Goal: Task Accomplishment & Management: Use online tool/utility

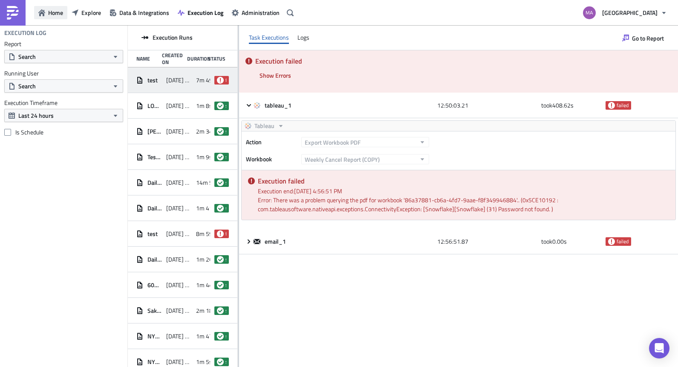
click at [39, 13] on icon "button" at bounding box center [41, 12] width 7 height 7
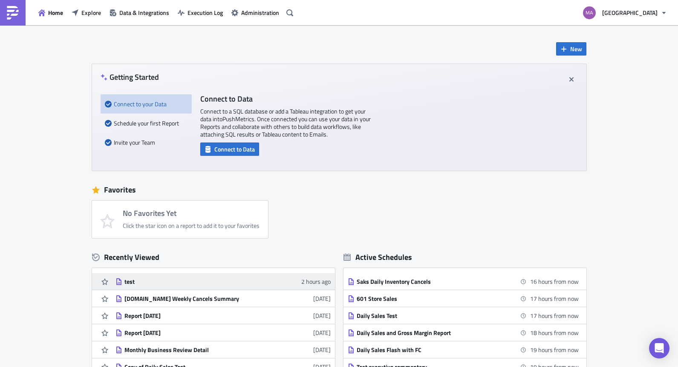
click at [128, 279] on div "test" at bounding box center [198, 281] width 149 height 8
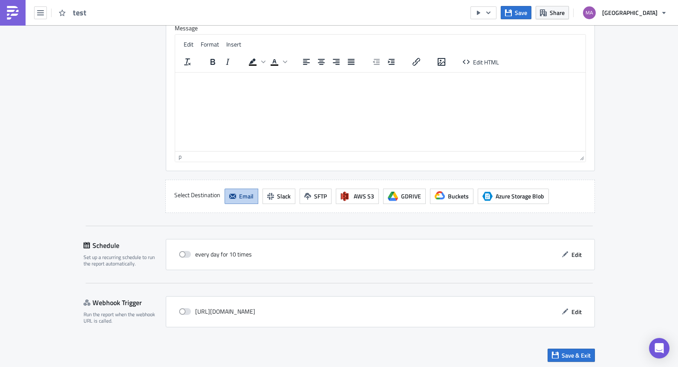
scroll to position [718, 0]
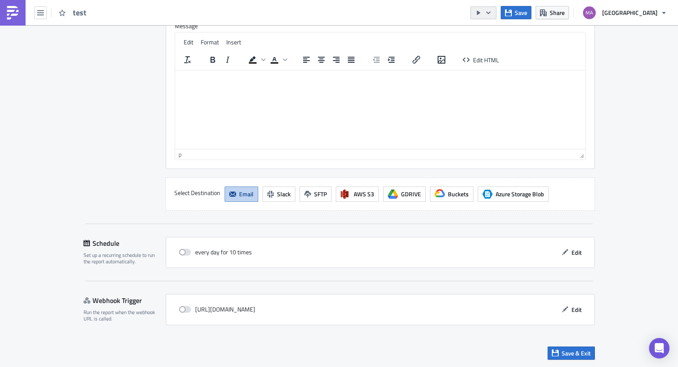
click at [491, 12] on icon "button" at bounding box center [488, 12] width 4 height 3
click at [499, 32] on div "Send Just to Me" at bounding box center [519, 34] width 66 height 9
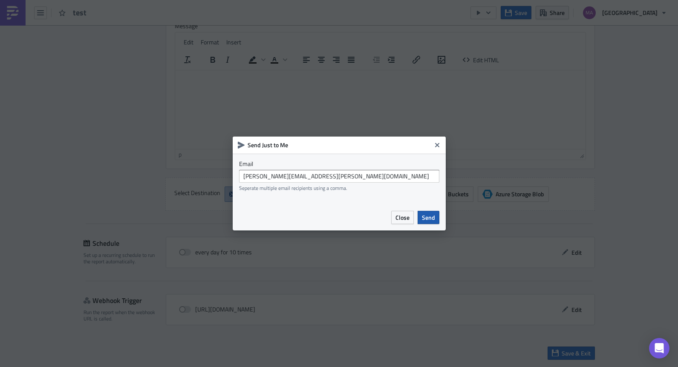
click at [427, 217] on span "Send" at bounding box center [428, 217] width 13 height 9
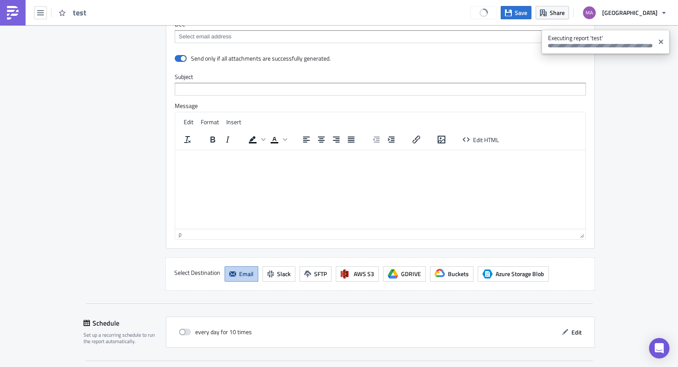
scroll to position [184, 0]
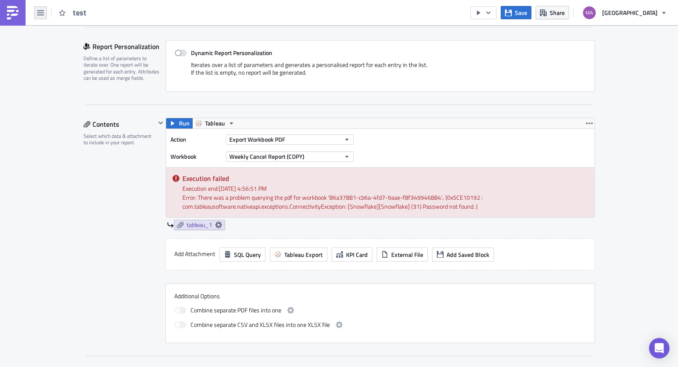
click at [41, 13] on icon "button" at bounding box center [40, 12] width 7 height 7
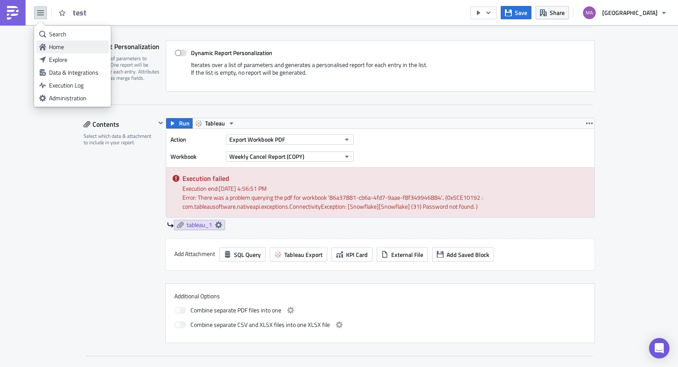
click at [55, 43] on div "Home" at bounding box center [77, 47] width 57 height 9
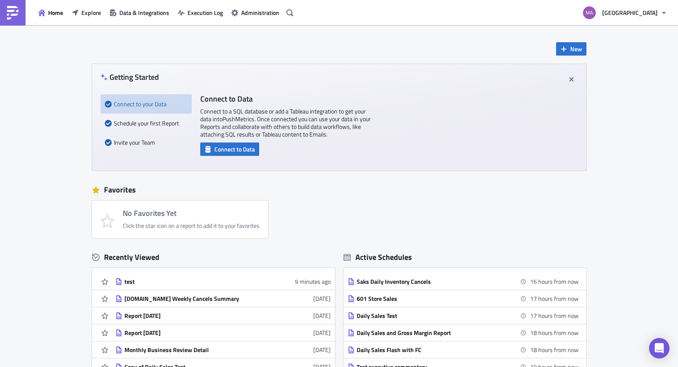
click at [198, 5] on div "Home Explore Data & Integrations Execution Log Administration" at bounding box center [148, 12] width 296 height 25
click at [198, 11] on span "Execution Log" at bounding box center [205, 12] width 35 height 9
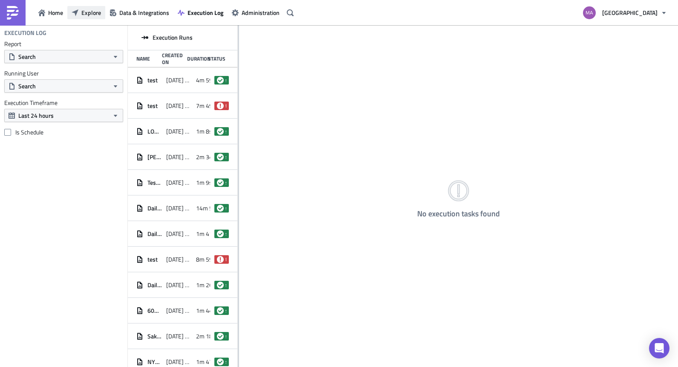
click at [99, 13] on span "Explore" at bounding box center [91, 12] width 20 height 9
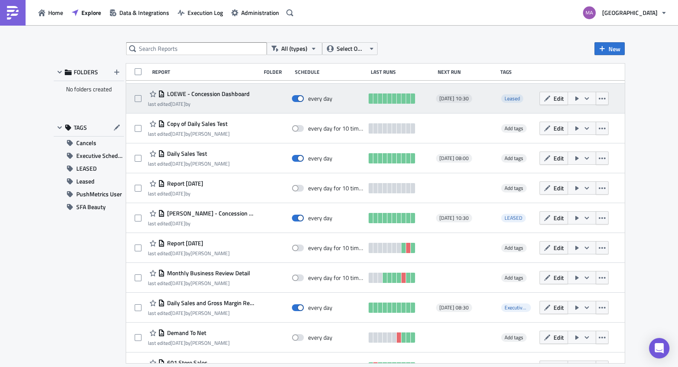
scroll to position [356, 0]
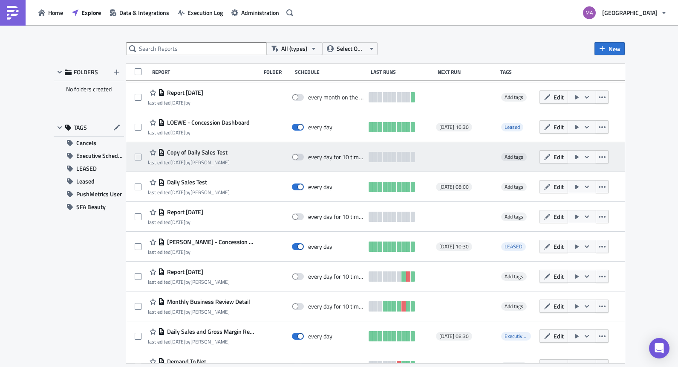
click at [217, 154] on span "Copy of Daily Sales Test" at bounding box center [196, 152] width 63 height 8
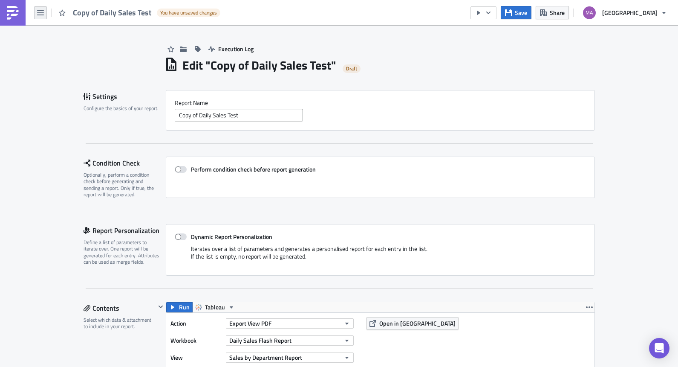
click at [38, 6] on button "button" at bounding box center [40, 12] width 13 height 13
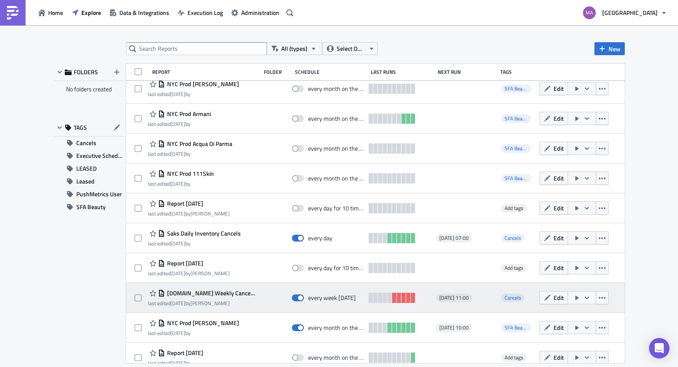
scroll to position [114, 0]
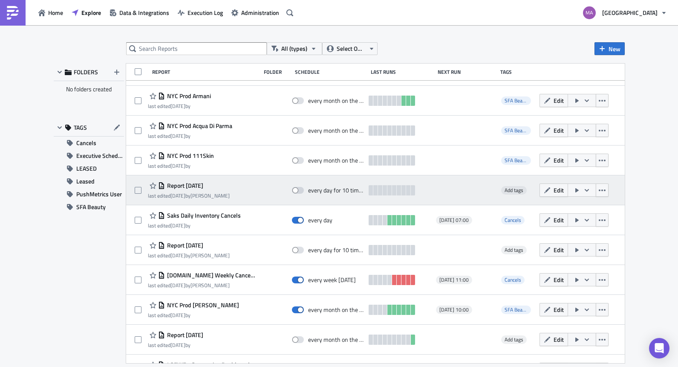
click at [134, 189] on div "Report 2025-09-19 last edited 5 days ago by Marisa Quin every day for 10 times …" at bounding box center [375, 190] width 499 height 30
click at [138, 192] on span at bounding box center [138, 190] width 7 height 7
click at [138, 192] on input "checkbox" at bounding box center [139, 191] width 6 height 6
checkbox input "true"
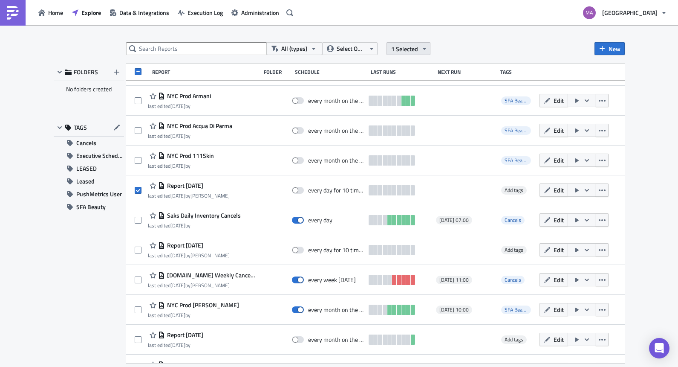
click at [419, 46] on button "1 Selected" at bounding box center [409, 48] width 44 height 13
click at [348, 56] on div "Remove selected" at bounding box center [341, 57] width 57 height 9
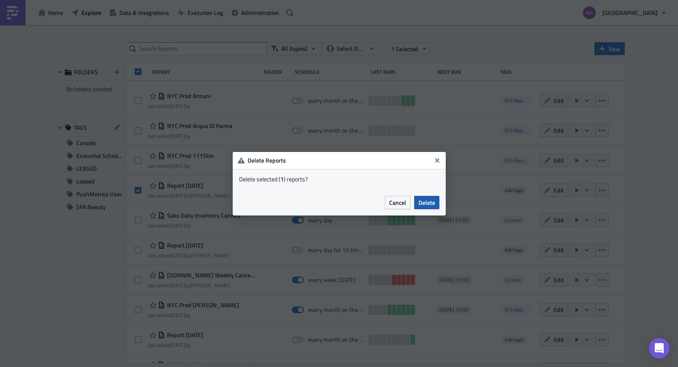
click at [433, 203] on span "Delete" at bounding box center [427, 202] width 17 height 9
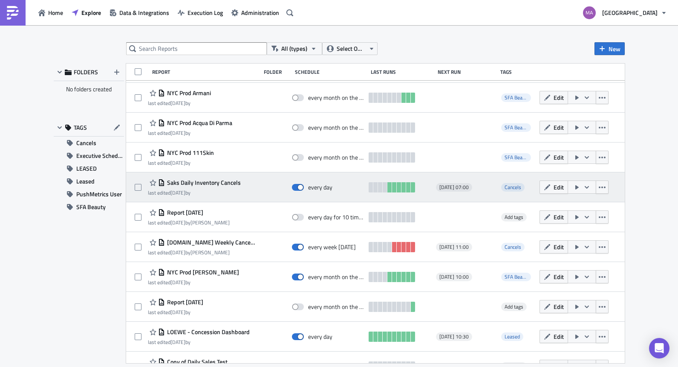
scroll to position [118, 0]
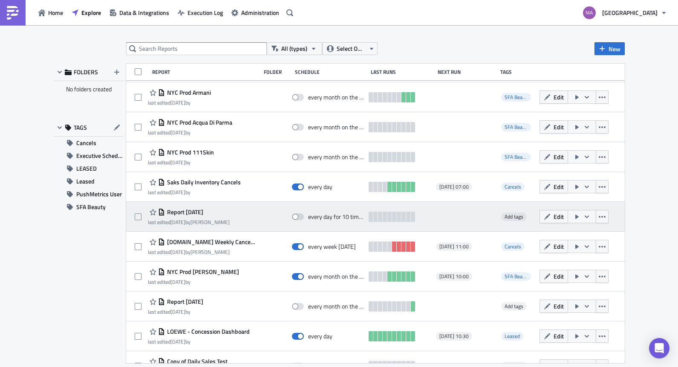
click at [243, 219] on div "Report 2025-09-19 last edited 5 days ago by Marisa Quin" at bounding box center [202, 216] width 108 height 17
click at [203, 213] on span "Report 2025-09-19" at bounding box center [184, 212] width 38 height 8
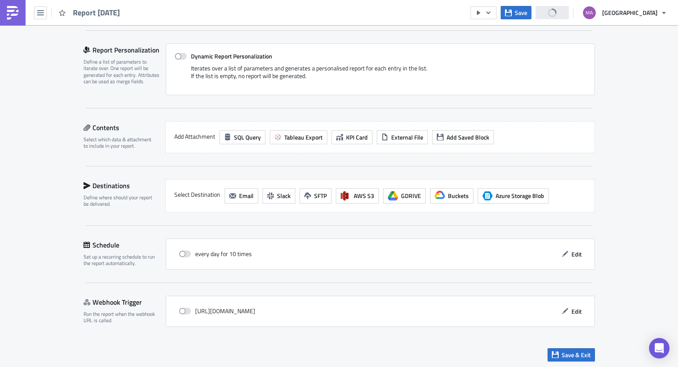
scroll to position [182, 0]
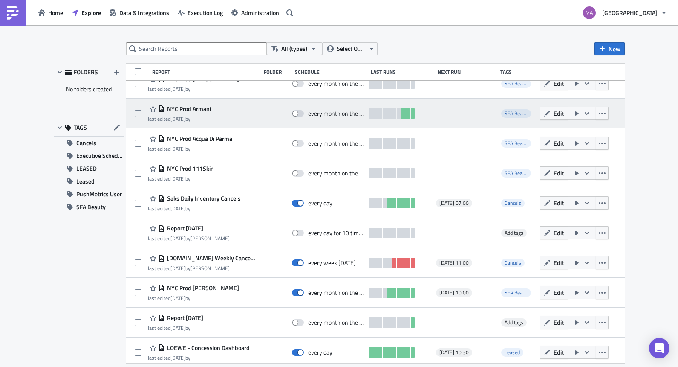
scroll to position [151, 0]
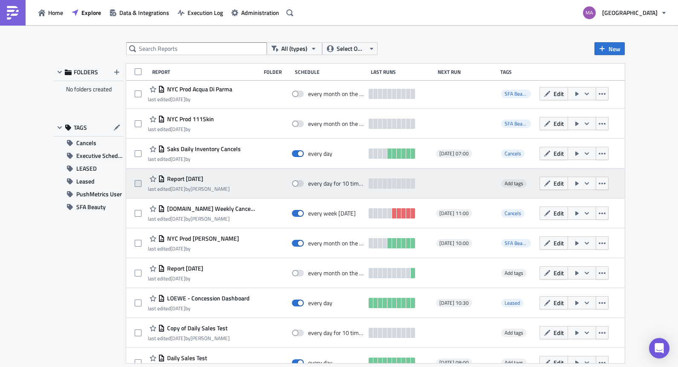
click at [137, 183] on span at bounding box center [138, 183] width 7 height 7
click at [137, 183] on input "checkbox" at bounding box center [139, 184] width 6 height 6
checkbox input "true"
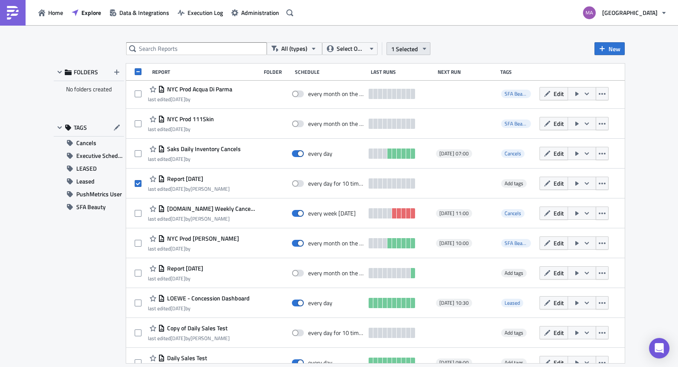
click at [415, 51] on span "1 Selected" at bounding box center [404, 48] width 27 height 9
click at [333, 56] on div "Remove selected" at bounding box center [341, 57] width 57 height 9
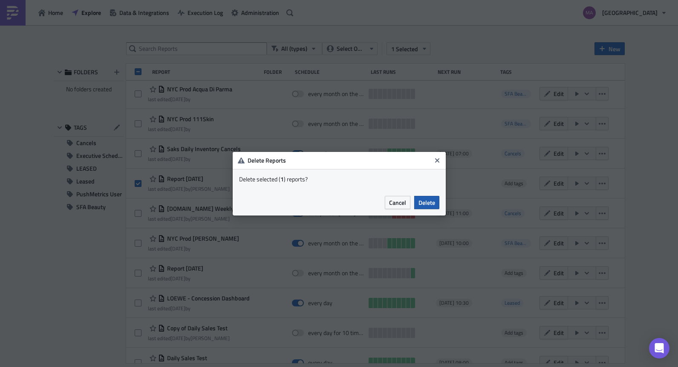
click at [423, 203] on span "Delete" at bounding box center [427, 202] width 17 height 9
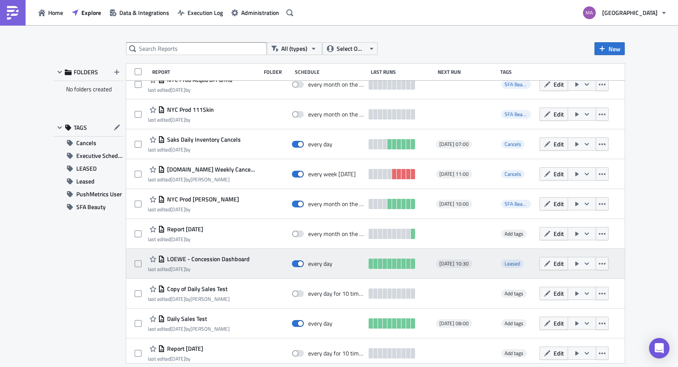
scroll to position [210, 0]
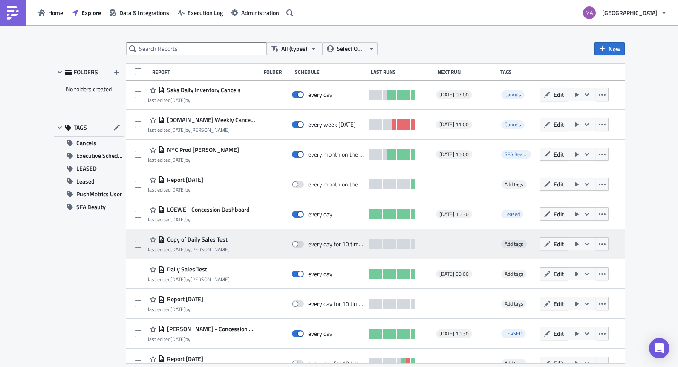
click at [205, 236] on span "Copy of Daily Sales Test" at bounding box center [196, 239] width 63 height 8
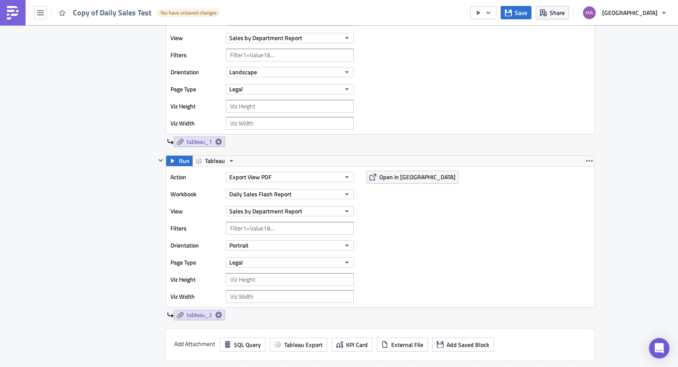
scroll to position [303, 0]
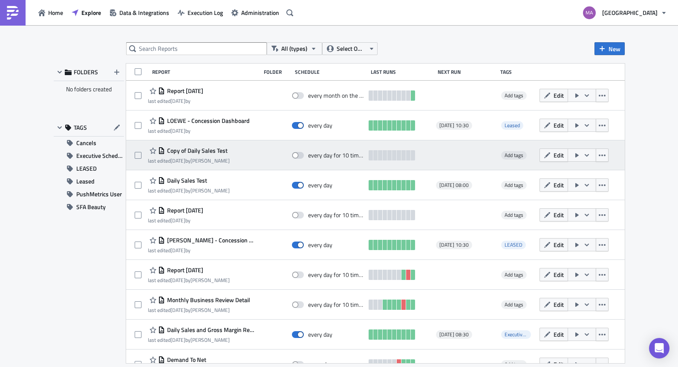
scroll to position [285, 0]
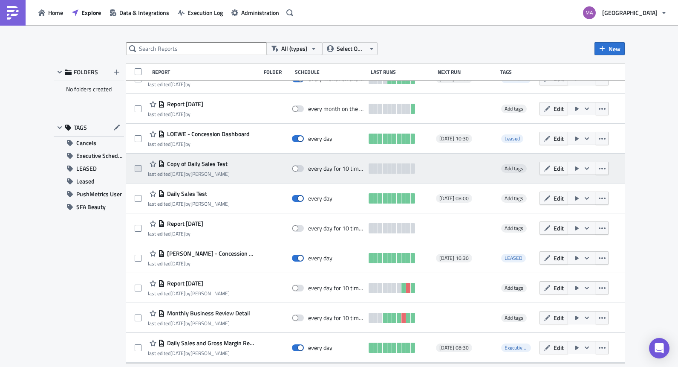
click at [136, 166] on span at bounding box center [138, 168] width 7 height 7
click at [136, 166] on input "checkbox" at bounding box center [139, 169] width 6 height 6
checkbox input "true"
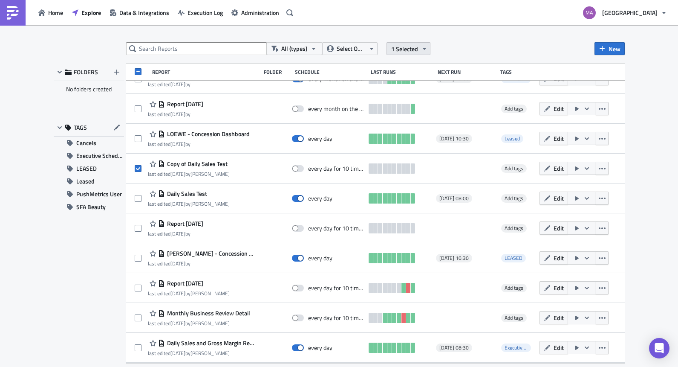
click at [411, 49] on span "1 Selected" at bounding box center [404, 48] width 27 height 9
click at [355, 58] on div "Remove selected" at bounding box center [341, 57] width 57 height 9
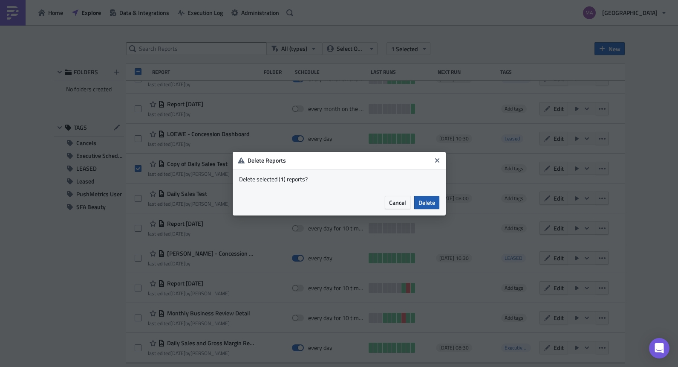
click at [431, 198] on span "Delete" at bounding box center [427, 202] width 17 height 9
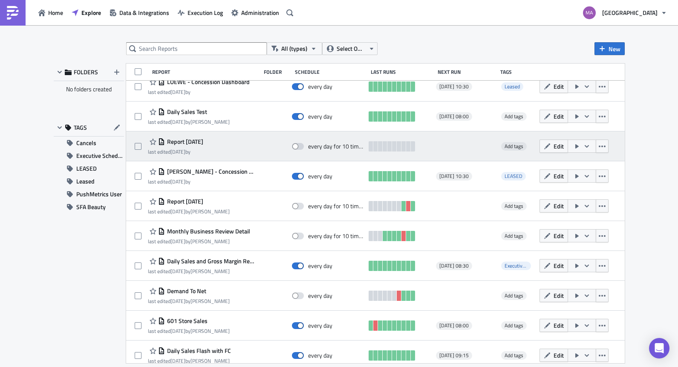
scroll to position [354, 0]
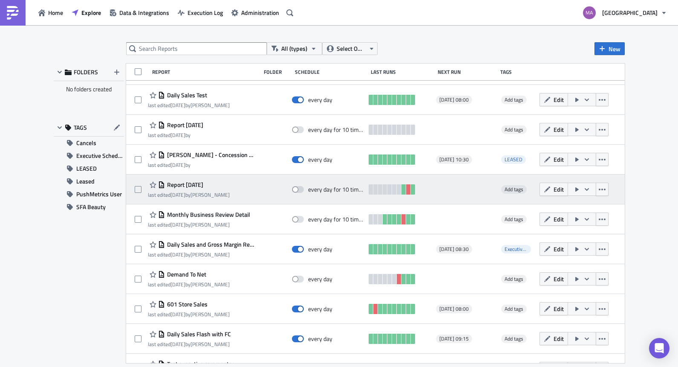
click at [199, 185] on span "Report 2025-08-20" at bounding box center [184, 185] width 38 height 8
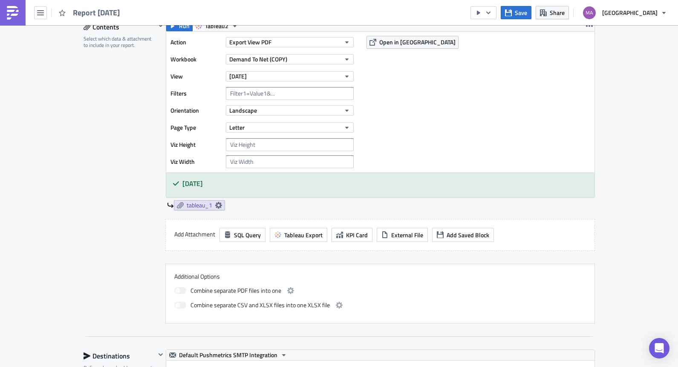
scroll to position [283, 0]
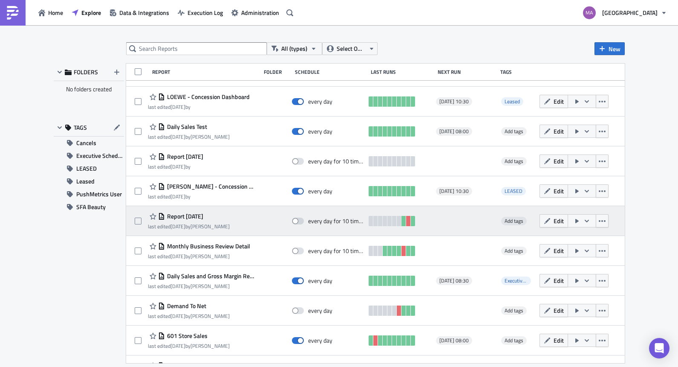
scroll to position [304, 0]
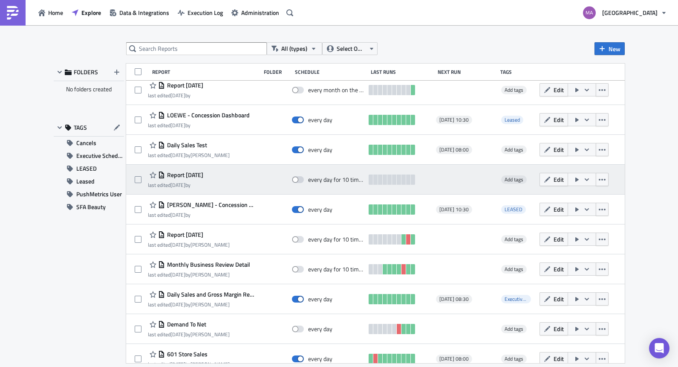
click at [203, 176] on span "Report 2025-08-25" at bounding box center [184, 175] width 38 height 8
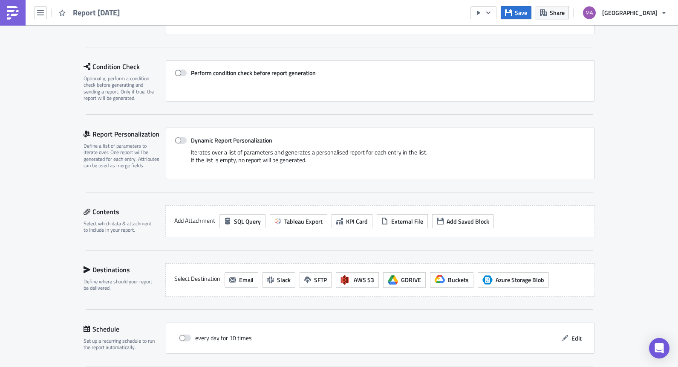
scroll to position [182, 0]
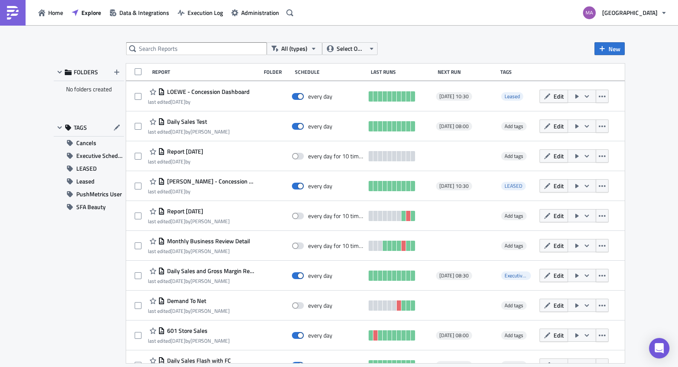
scroll to position [333, 0]
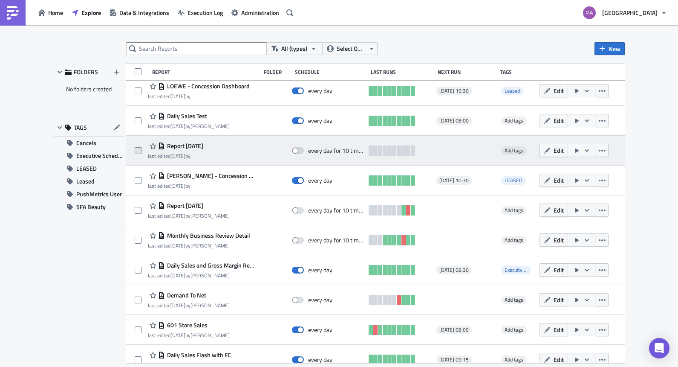
click at [138, 149] on span at bounding box center [138, 150] width 7 height 7
click at [138, 149] on input "checkbox" at bounding box center [139, 151] width 6 height 6
checkbox input "true"
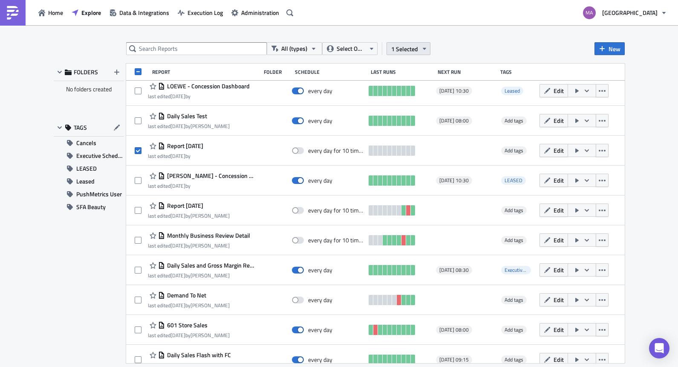
click at [418, 49] on button "1 Selected" at bounding box center [409, 48] width 44 height 13
click at [342, 57] on div "Remove selected" at bounding box center [341, 57] width 57 height 9
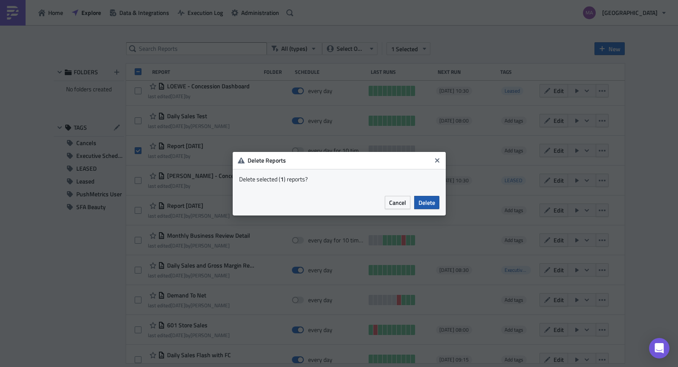
click at [432, 203] on span "Delete" at bounding box center [427, 202] width 17 height 9
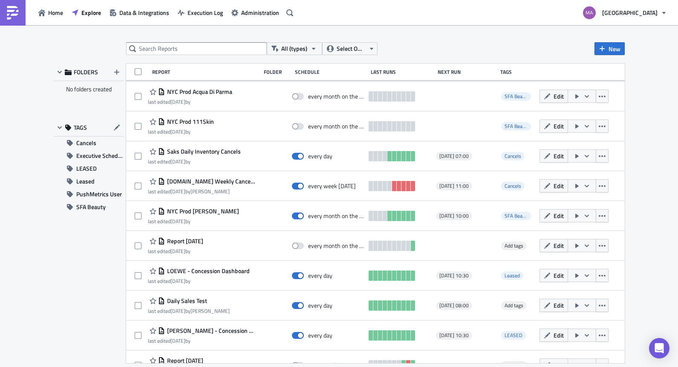
scroll to position [161, 0]
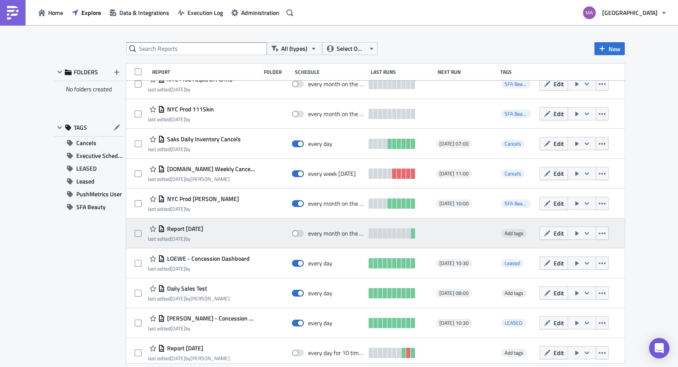
click at [180, 225] on span "Report 2025-09-09" at bounding box center [184, 229] width 38 height 8
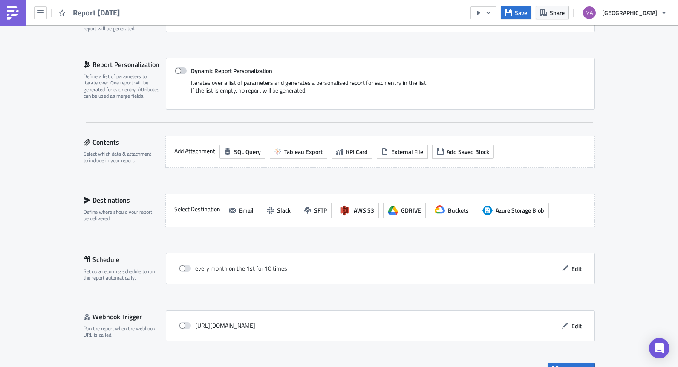
scroll to position [182, 0]
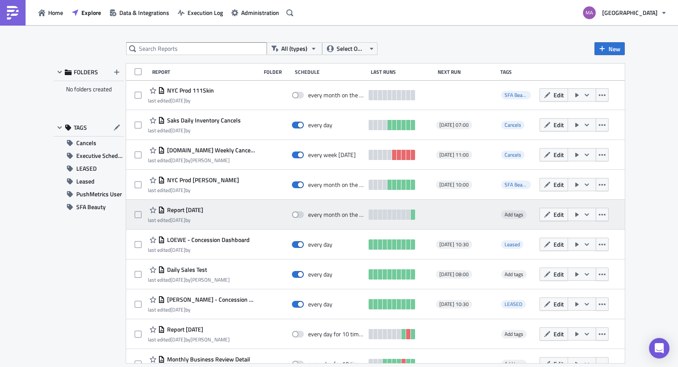
scroll to position [239, 0]
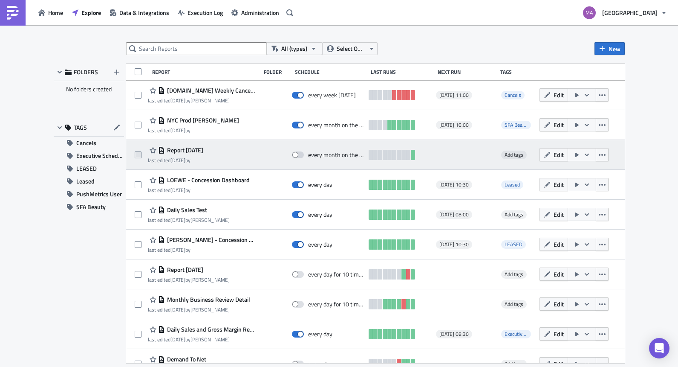
click at [136, 153] on span at bounding box center [138, 154] width 7 height 7
click at [136, 153] on input "checkbox" at bounding box center [139, 155] width 6 height 6
checkbox input "true"
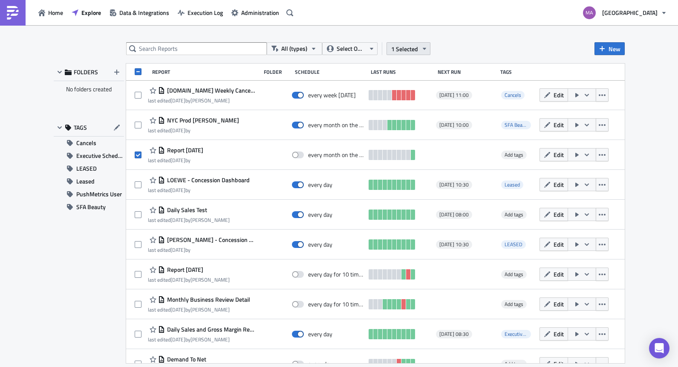
click at [408, 52] on span "1 Selected" at bounding box center [404, 48] width 27 height 9
click at [355, 58] on div "Remove selected" at bounding box center [341, 57] width 57 height 9
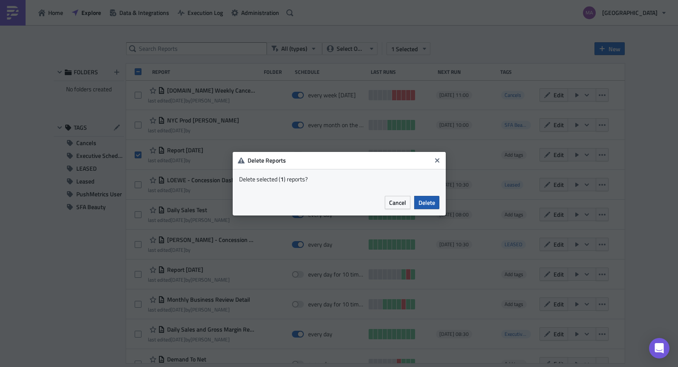
click at [431, 201] on span "Delete" at bounding box center [427, 202] width 17 height 9
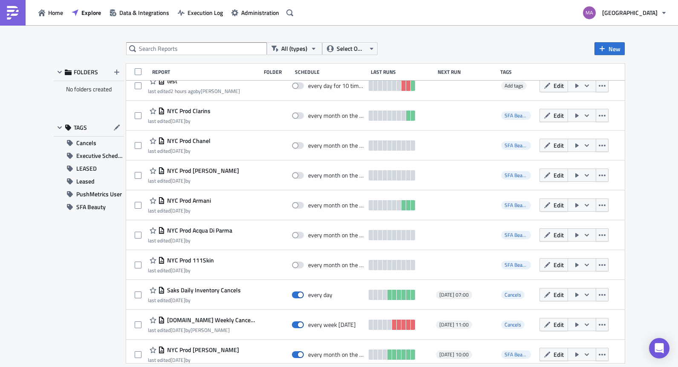
scroll to position [0, 0]
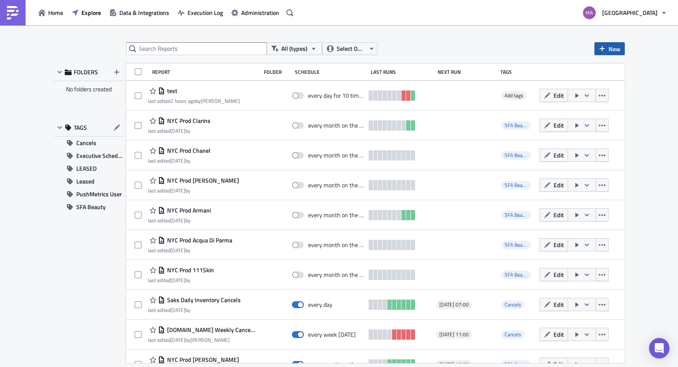
click at [611, 46] on span "New" at bounding box center [615, 48] width 12 height 9
click at [623, 68] on div "Report" at bounding box center [637, 70] width 57 height 9
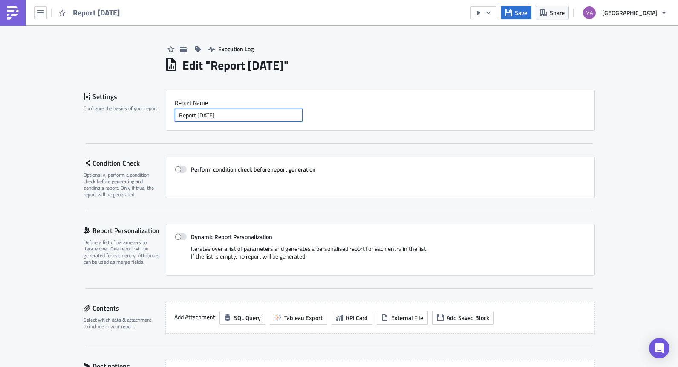
drag, startPoint x: 246, startPoint y: 114, endPoint x: 147, endPoint y: 107, distance: 99.6
click at [147, 107] on div "Settings Configure the basics of your report. Report Nam﻿e Report 2025-09-24" at bounding box center [339, 110] width 511 height 40
type input "D"
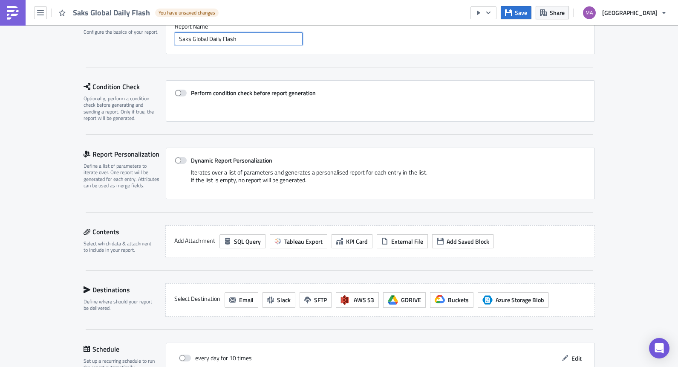
scroll to position [84, 0]
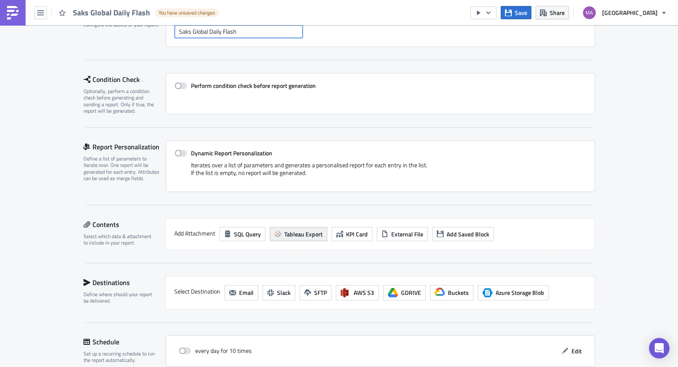
type input "Saks Global Daily Flash"
click at [290, 234] on span "Tableau Export" at bounding box center [303, 233] width 38 height 9
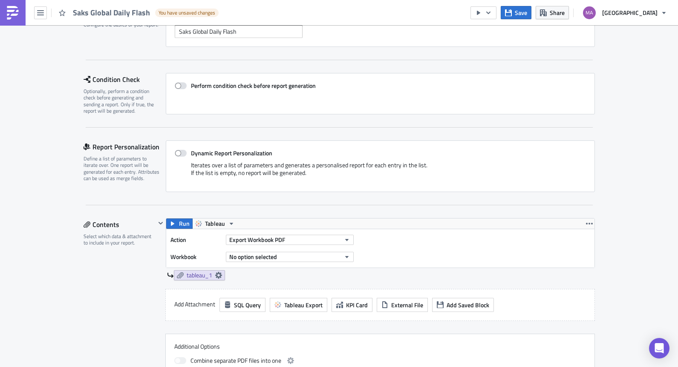
click at [251, 263] on div "No option selected" at bounding box center [290, 256] width 128 height 13
click at [251, 259] on span "No option selected" at bounding box center [253, 256] width 48 height 9
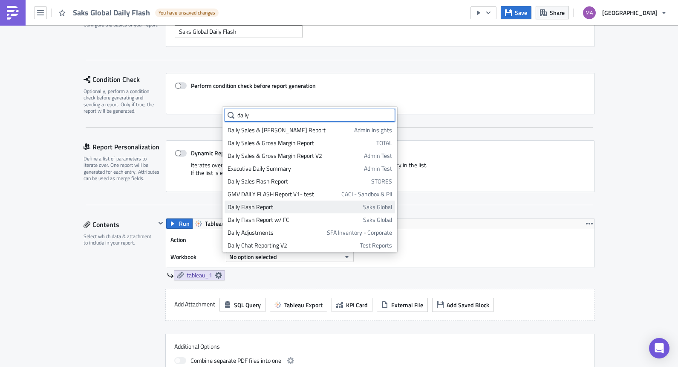
type input "daily"
click at [290, 207] on div "Daily Flash Report" at bounding box center [294, 206] width 133 height 9
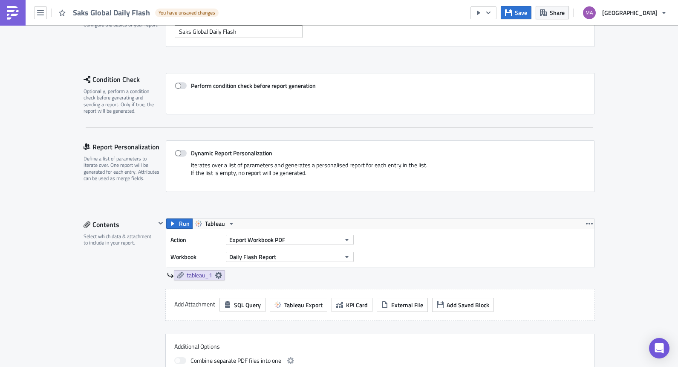
click at [282, 275] on div "tableau_1" at bounding box center [381, 275] width 428 height 10
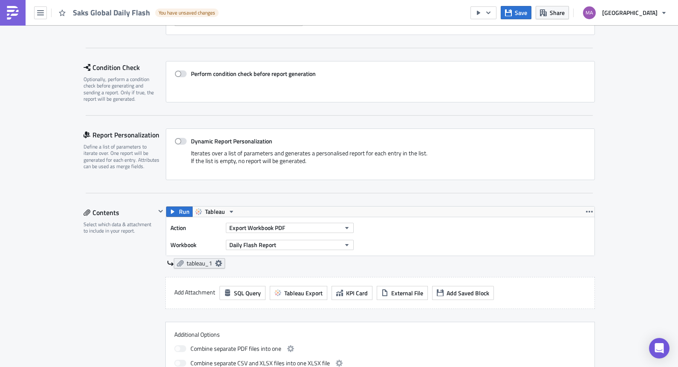
scroll to position [98, 0]
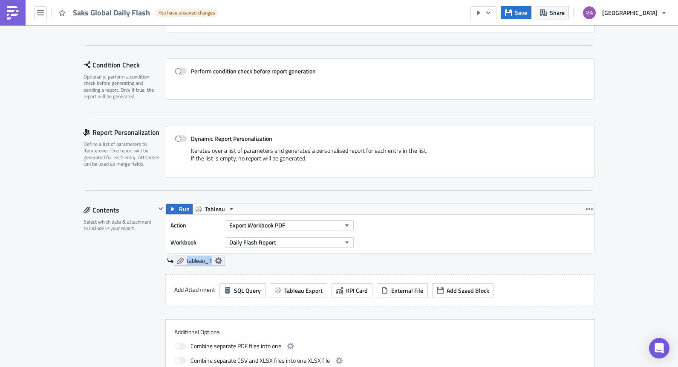
click at [199, 260] on span "tableau_1" at bounding box center [200, 261] width 26 height 8
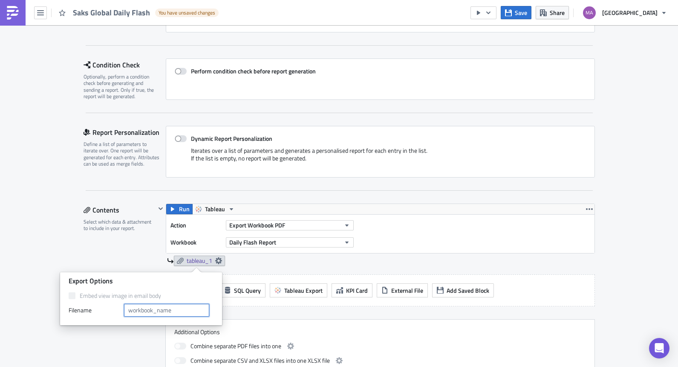
click at [172, 311] on input "text" at bounding box center [166, 309] width 85 height 13
type input "d"
type input "Daily Flash Report"
click at [302, 264] on div "Daily Flash Report" at bounding box center [381, 260] width 428 height 10
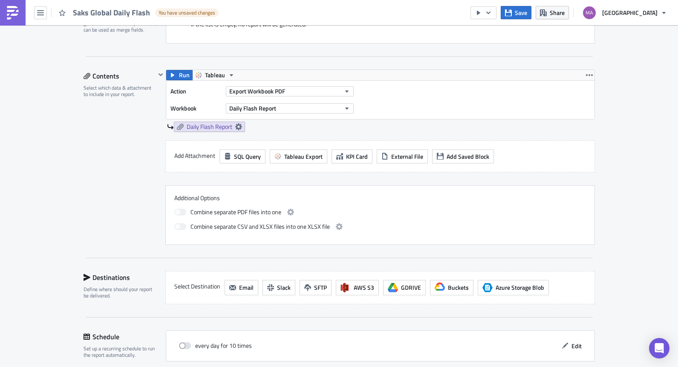
scroll to position [271, 0]
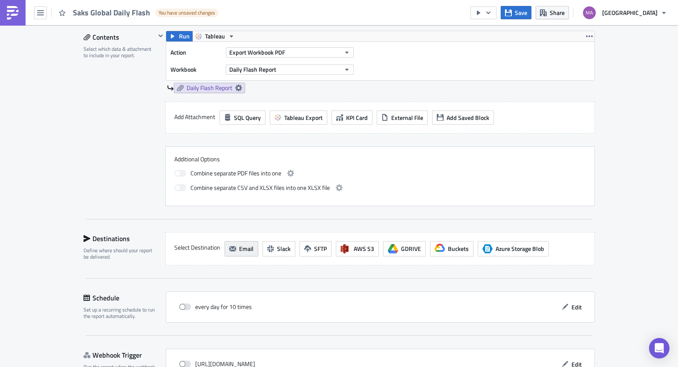
click at [235, 253] on button "Email" at bounding box center [242, 248] width 34 height 15
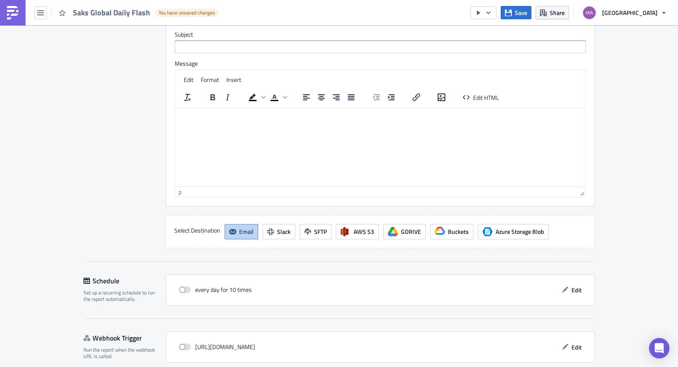
scroll to position [668, 0]
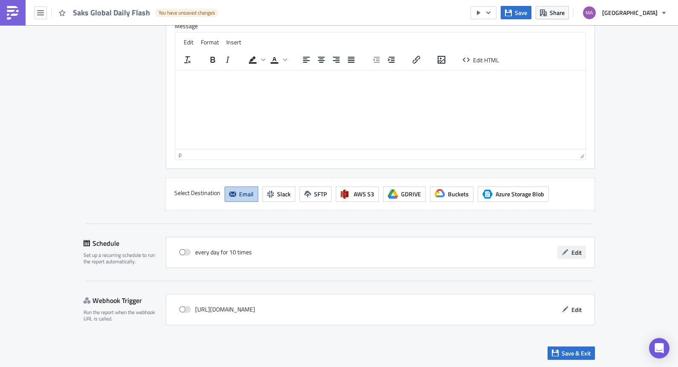
click at [572, 252] on span "Edit" at bounding box center [577, 252] width 10 height 9
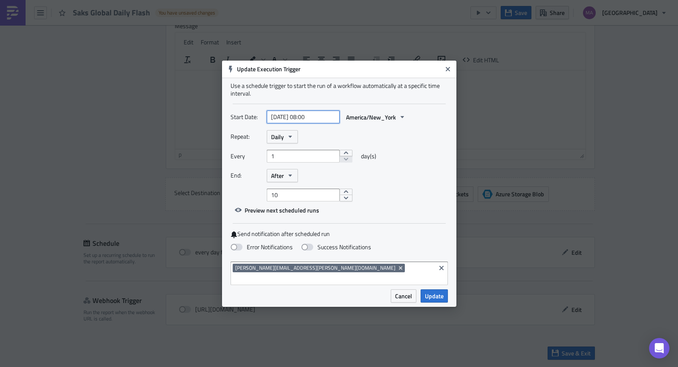
click at [318, 122] on input "[DATE] 08:00" at bounding box center [303, 116] width 73 height 13
select select "8"
select select "2025"
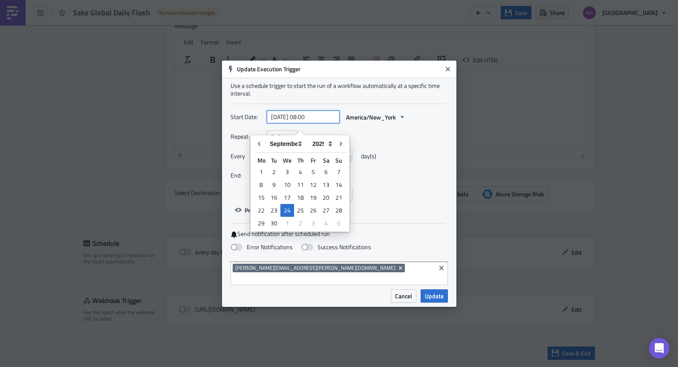
click at [308, 123] on input "[DATE] 08:00" at bounding box center [303, 116] width 73 height 13
drag, startPoint x: 320, startPoint y: 121, endPoint x: 312, endPoint y: 121, distance: 7.3
click at [312, 121] on input "2025-09-24 09:00" at bounding box center [303, 116] width 73 height 13
type input "2025-09-24 09:15"
click at [396, 150] on div "Repeat: Daily Every 1 day(s) End: After 10" at bounding box center [339, 165] width 217 height 71
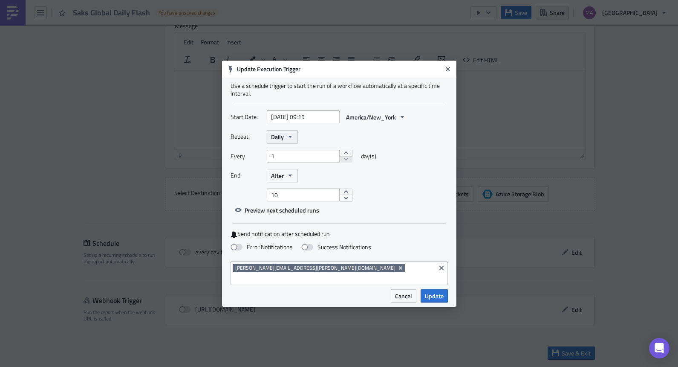
click at [290, 143] on button "Daily" at bounding box center [282, 136] width 31 height 13
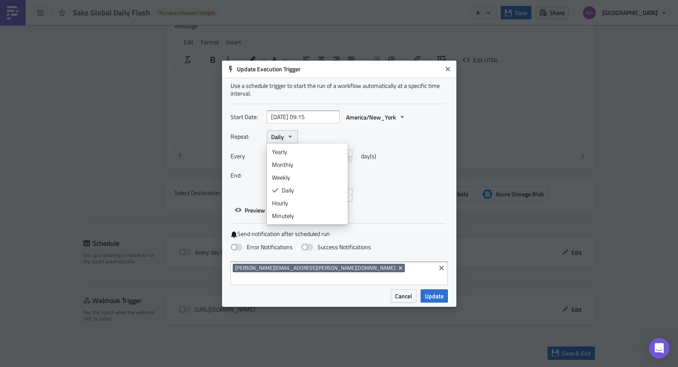
click at [289, 143] on button "Daily" at bounding box center [282, 136] width 31 height 13
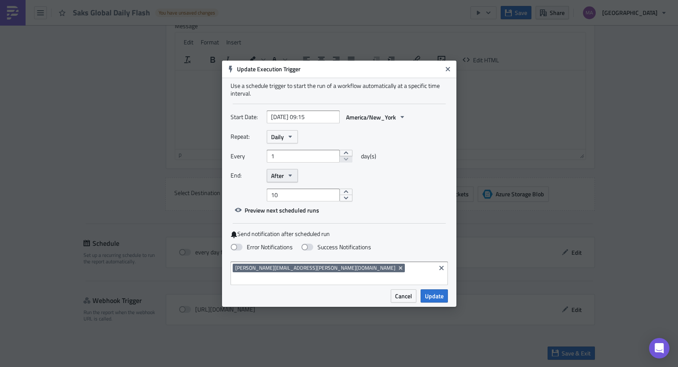
click at [280, 180] on span "After" at bounding box center [277, 175] width 13 height 9
click at [283, 195] on div "Never" at bounding box center [307, 190] width 71 height 9
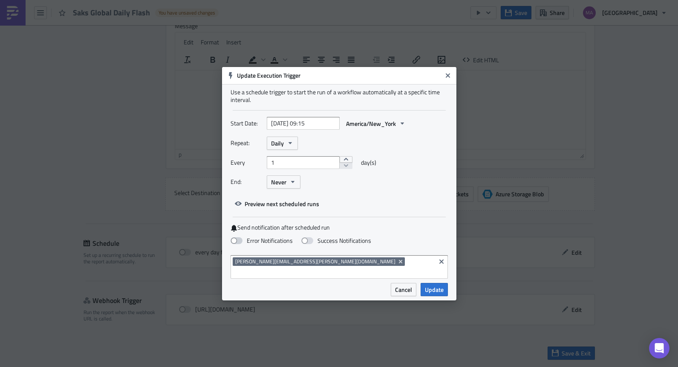
click at [240, 244] on span at bounding box center [237, 240] width 12 height 7
click at [7, 7] on input "Error Notifications" at bounding box center [5, 4] width 6 height 6
checkbox input "true"
click at [338, 268] on input at bounding box center [333, 272] width 201 height 9
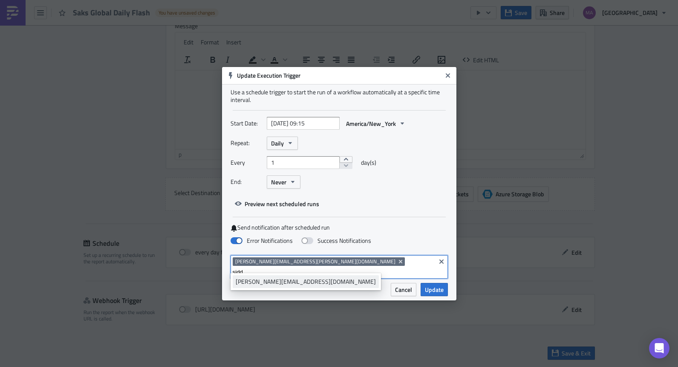
type input "sidd"
click at [268, 280] on div "siddesh.s@saks.com" at bounding box center [306, 281] width 140 height 9
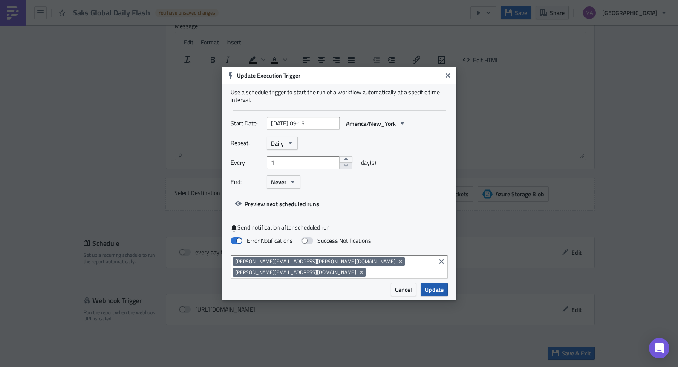
click at [439, 286] on span "Update" at bounding box center [434, 289] width 19 height 9
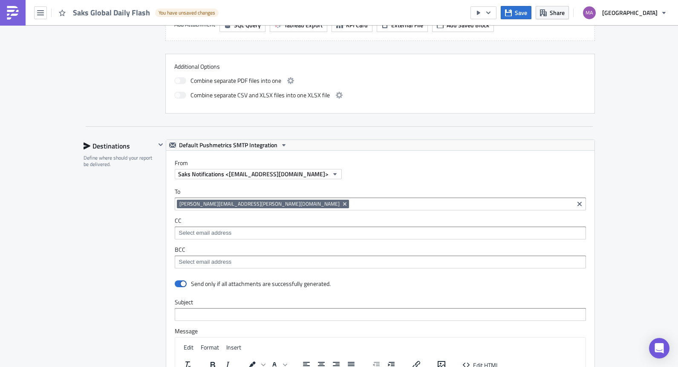
scroll to position [376, 0]
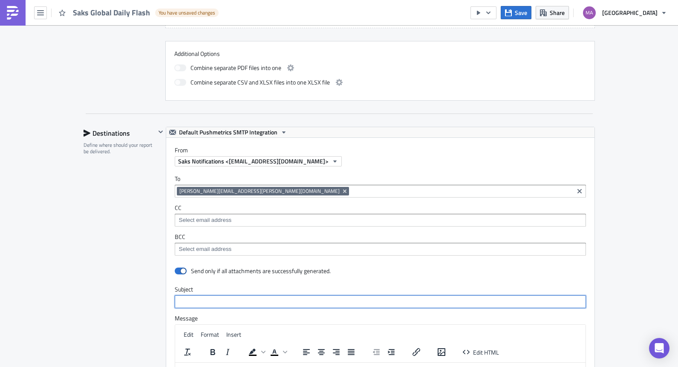
click at [186, 303] on input "text" at bounding box center [380, 301] width 411 height 13
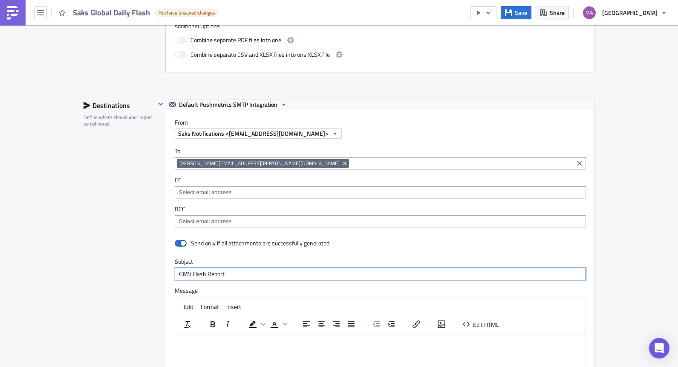
scroll to position [668, 0]
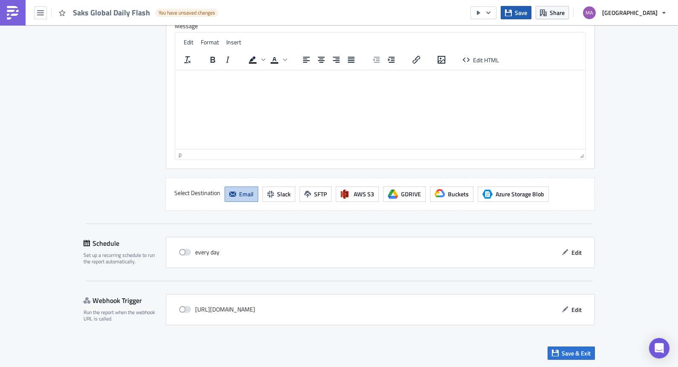
type input "GMV Flash Report"
click at [527, 12] on span "Save" at bounding box center [521, 12] width 12 height 9
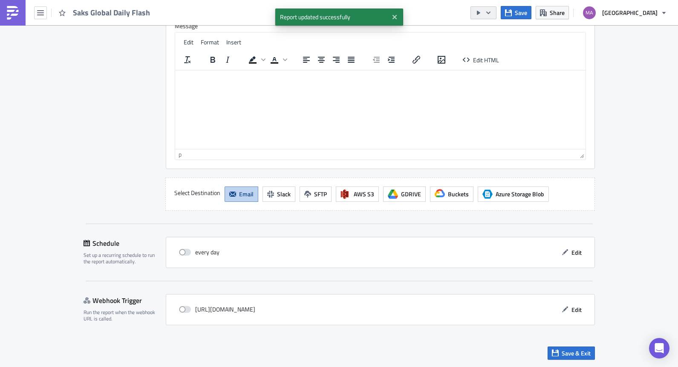
click at [491, 12] on icon "button" at bounding box center [488, 12] width 4 height 3
click at [491, 34] on div "Send Just to Me" at bounding box center [519, 34] width 66 height 9
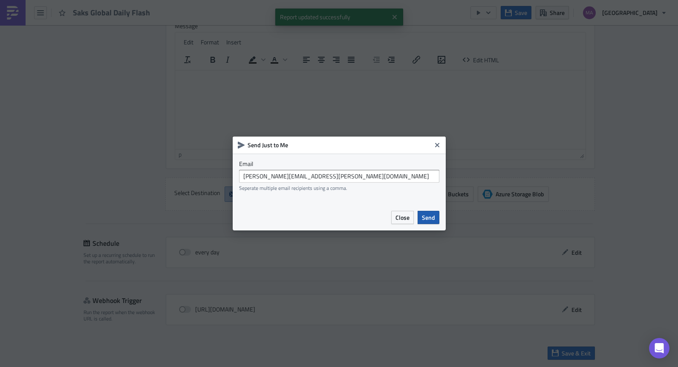
click at [434, 219] on span "Send" at bounding box center [428, 217] width 13 height 9
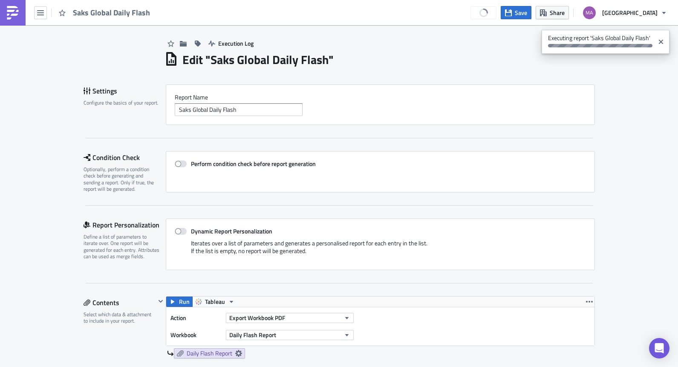
scroll to position [0, 0]
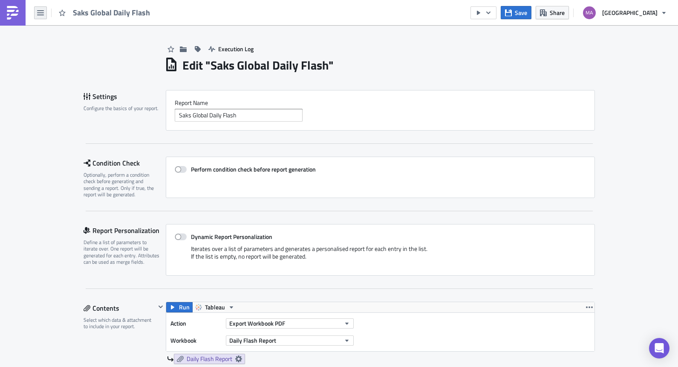
click at [42, 11] on icon "button" at bounding box center [40, 12] width 7 height 7
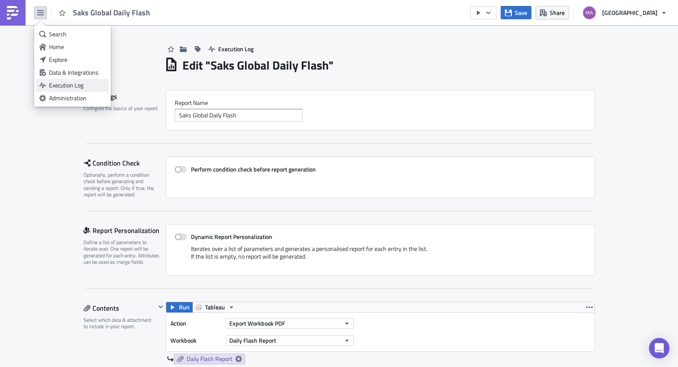
click at [61, 85] on div "Execution Log" at bounding box center [77, 85] width 57 height 9
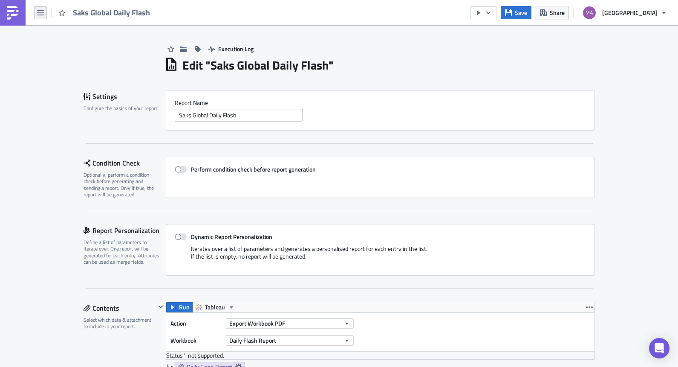
click at [42, 14] on icon "button" at bounding box center [40, 12] width 7 height 7
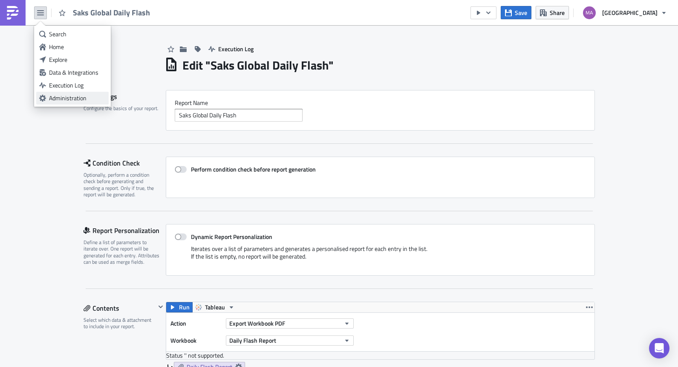
click at [64, 92] on link "Administration" at bounding box center [72, 98] width 72 height 13
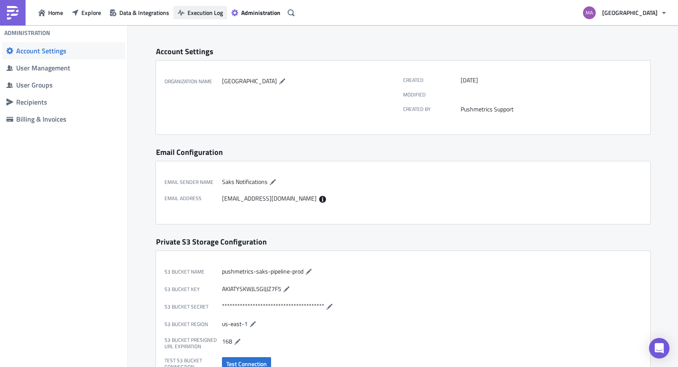
click at [210, 12] on span "Execution Log" at bounding box center [205, 12] width 35 height 9
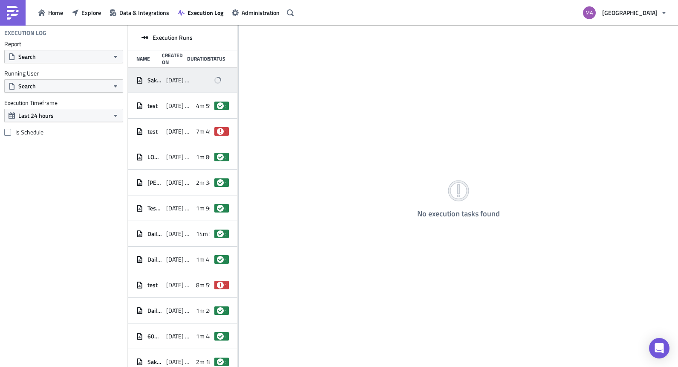
click at [178, 82] on span "2025-09-24 14:57" at bounding box center [179, 80] width 26 height 8
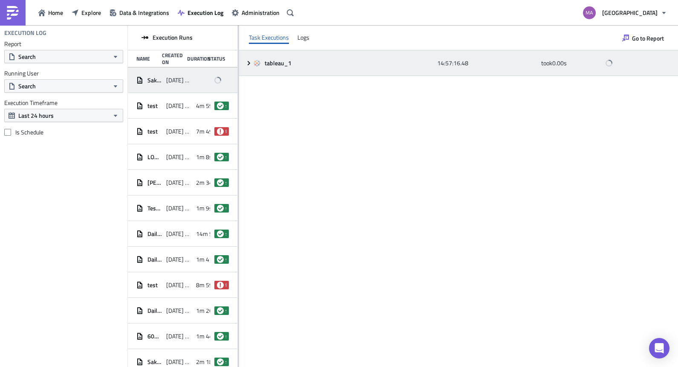
click at [249, 62] on icon at bounding box center [249, 63] width 3 height 4
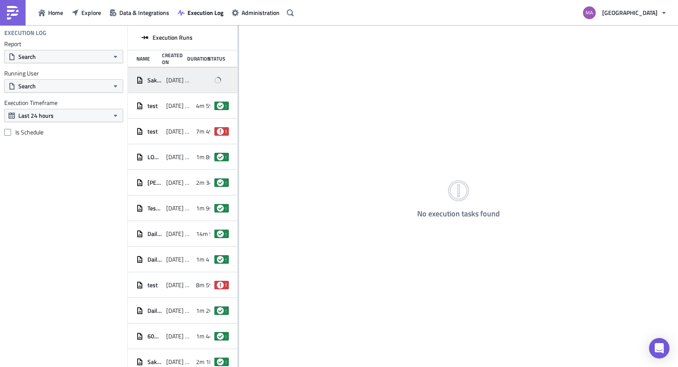
click at [166, 79] on span "[DATE] 14:57" at bounding box center [179, 80] width 26 height 8
click at [153, 83] on span "Saks Global Daily Flash" at bounding box center [154, 80] width 14 height 8
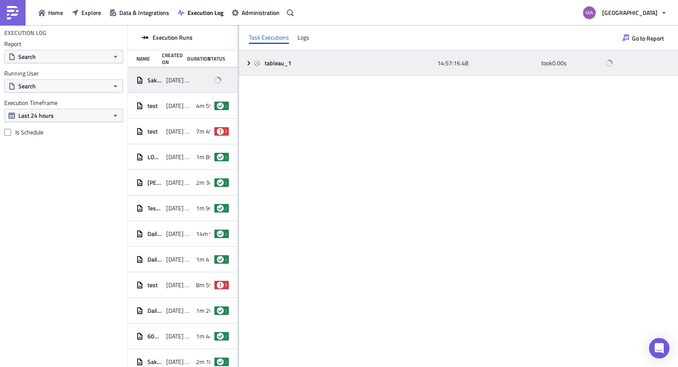
click at [245, 55] on div "tableau_1 14:57:16.48 took 0.00 s" at bounding box center [458, 63] width 439 height 26
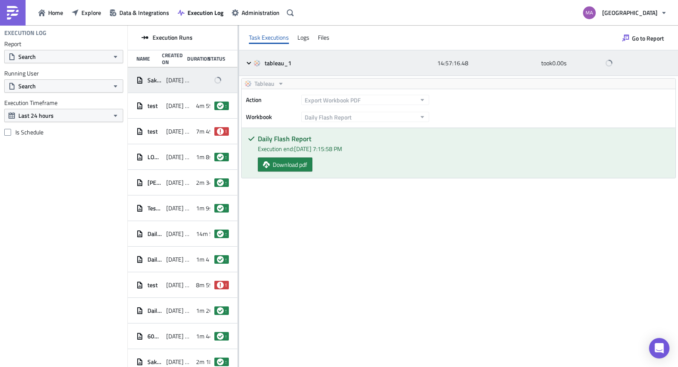
click at [249, 63] on icon at bounding box center [249, 62] width 4 height 3
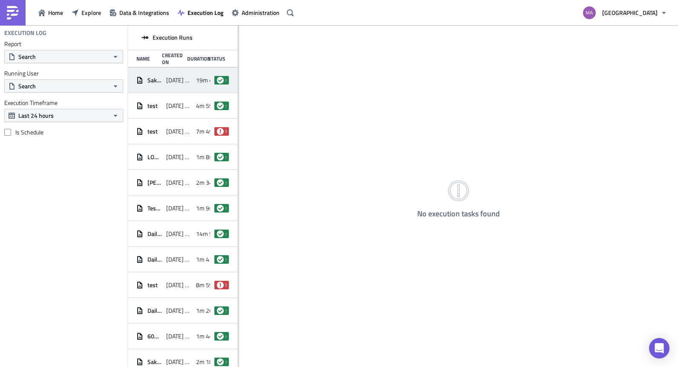
click at [166, 79] on span "[DATE] 14:57" at bounding box center [179, 80] width 26 height 8
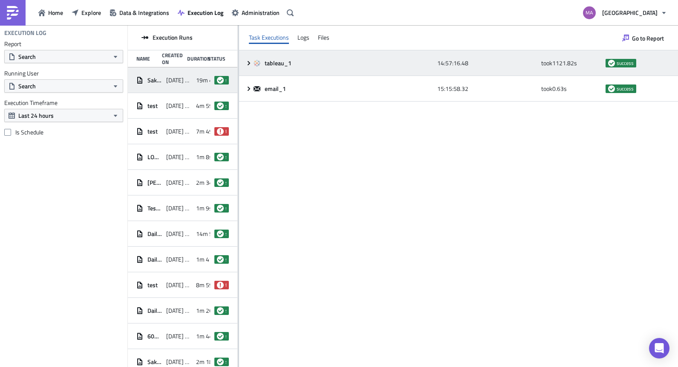
click at [250, 66] on icon at bounding box center [248, 63] width 7 height 7
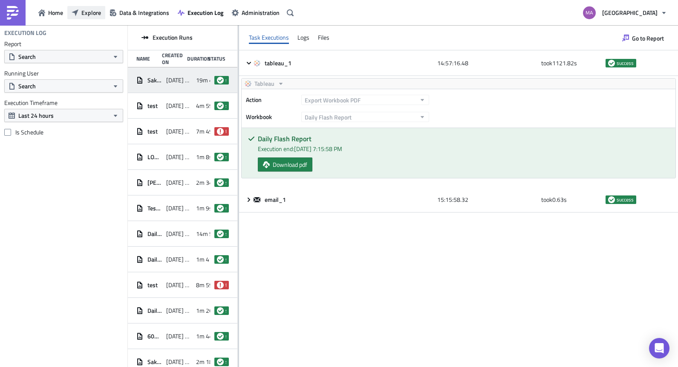
click at [82, 13] on span "Explore" at bounding box center [91, 12] width 20 height 9
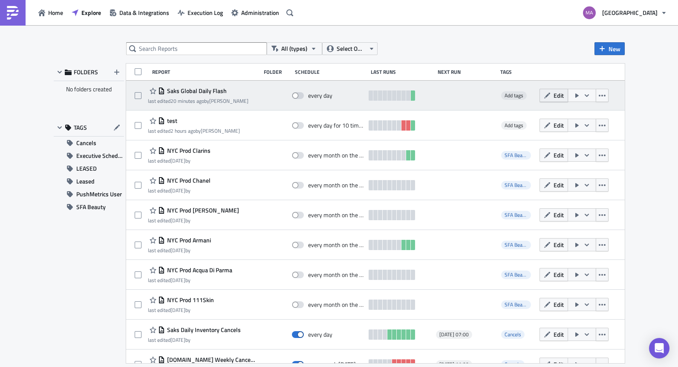
click at [545, 98] on button "Edit" at bounding box center [554, 95] width 29 height 13
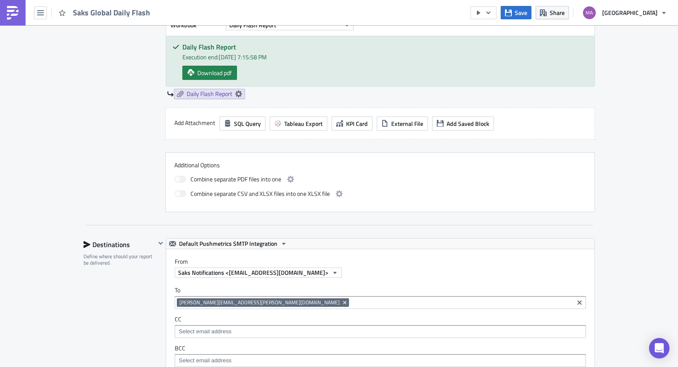
scroll to position [258, 0]
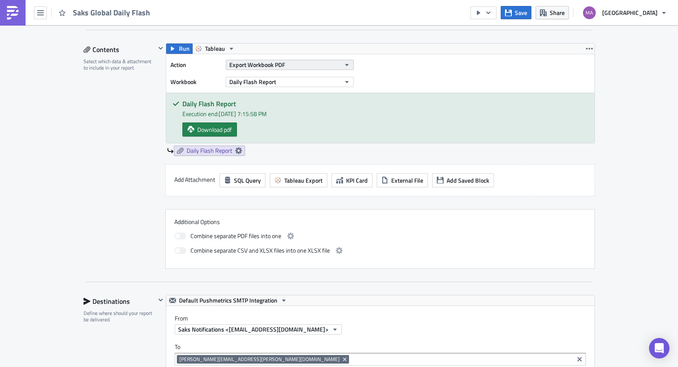
click at [292, 63] on button "Export Workbook PDF" at bounding box center [290, 65] width 128 height 10
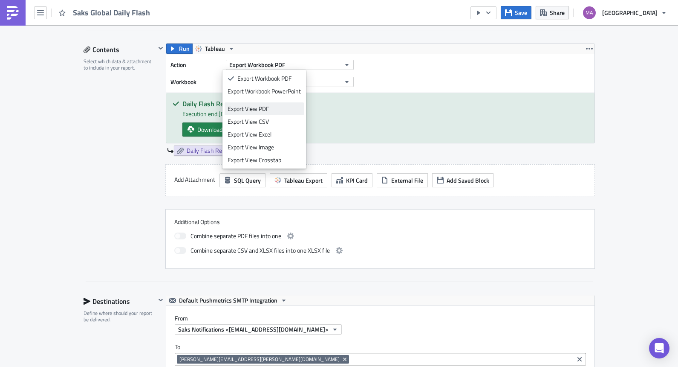
click at [285, 109] on div "Export View PDF" at bounding box center [264, 108] width 73 height 9
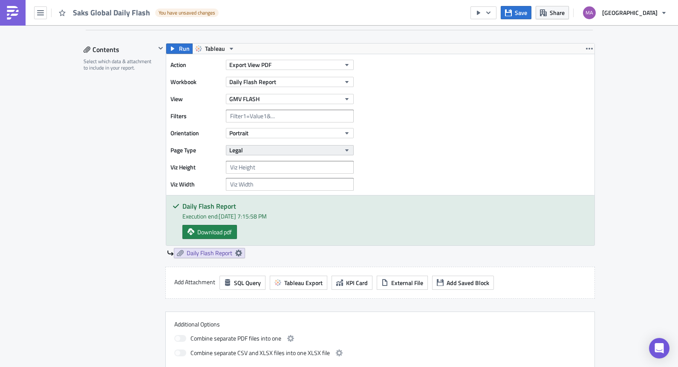
click at [260, 150] on button "Legal" at bounding box center [290, 150] width 128 height 10
click at [265, 133] on button "Portrait" at bounding box center [290, 133] width 128 height 10
click at [263, 159] on div "Landscape" at bounding box center [263, 159] width 71 height 9
click at [277, 150] on button "Legal" at bounding box center [290, 150] width 128 height 10
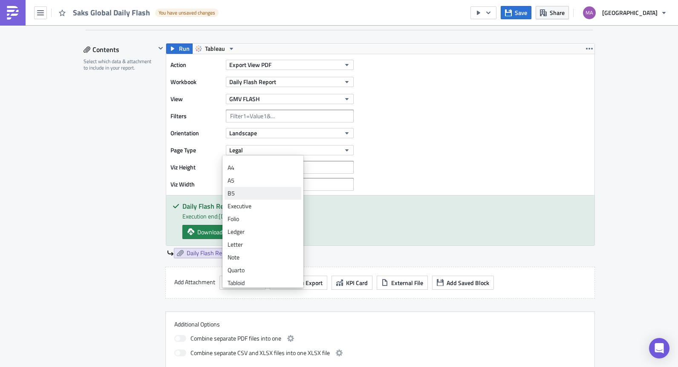
scroll to position [26, 0]
click at [277, 240] on div "Letter" at bounding box center [263, 240] width 71 height 9
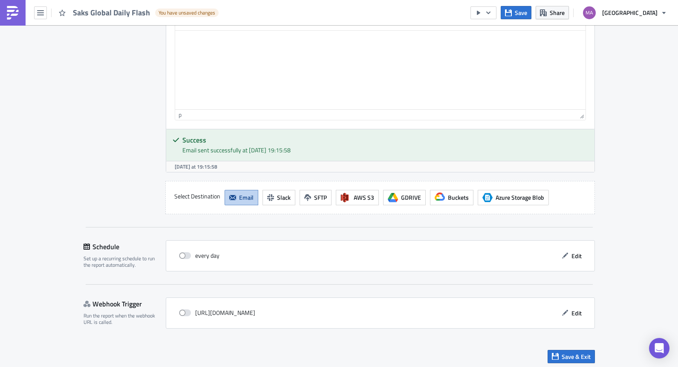
scroll to position [863, 0]
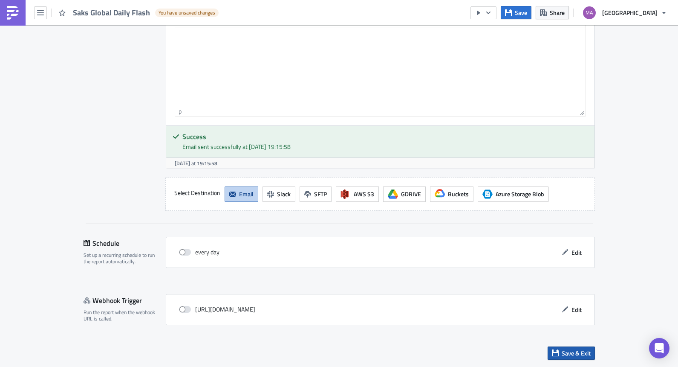
click at [575, 355] on span "Save & Exit" at bounding box center [576, 352] width 29 height 9
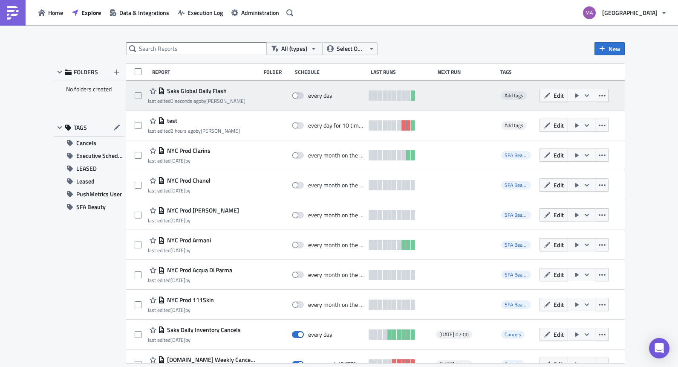
click at [583, 94] on icon "button" at bounding box center [586, 95] width 7 height 7
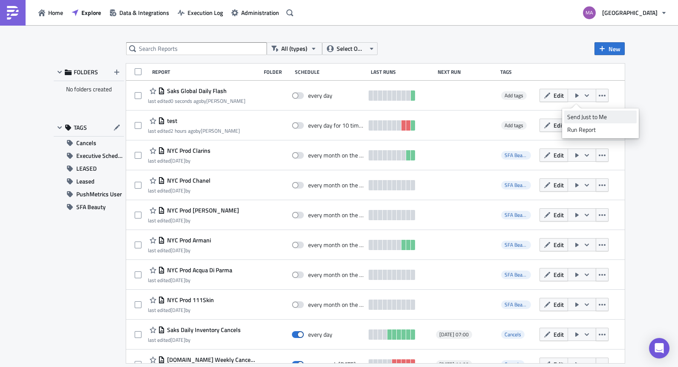
click at [574, 113] on div "Send Just to Me" at bounding box center [600, 117] width 66 height 9
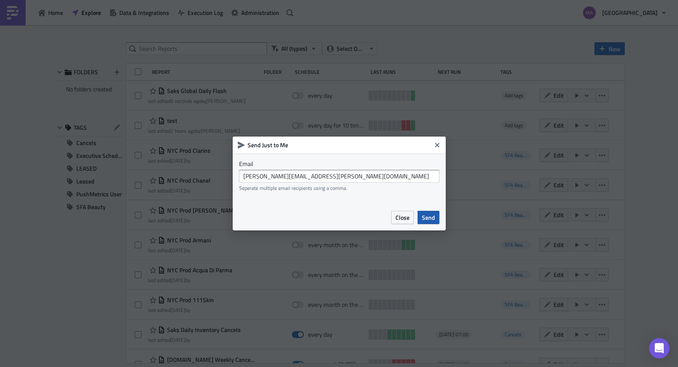
click at [436, 212] on button "Send" at bounding box center [429, 217] width 22 height 13
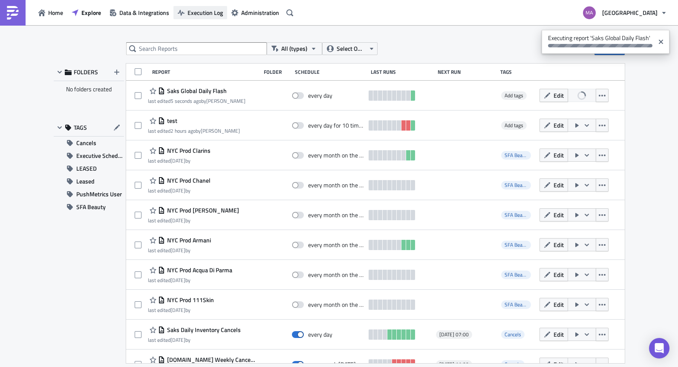
click at [216, 15] on span "Execution Log" at bounding box center [205, 12] width 35 height 9
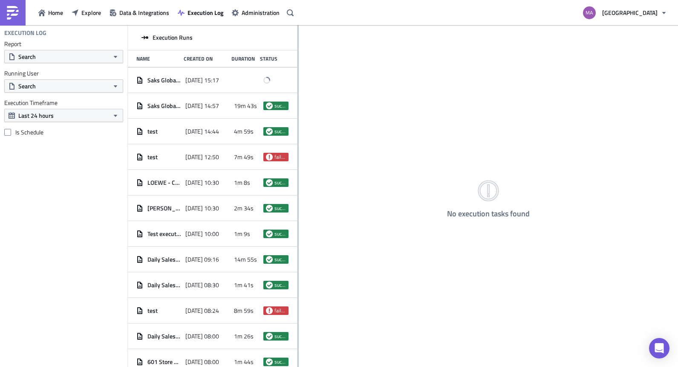
drag, startPoint x: 238, startPoint y: 98, endPoint x: 293, endPoint y: 117, distance: 58.8
click at [297, 117] on div at bounding box center [297, 196] width 1 height 343
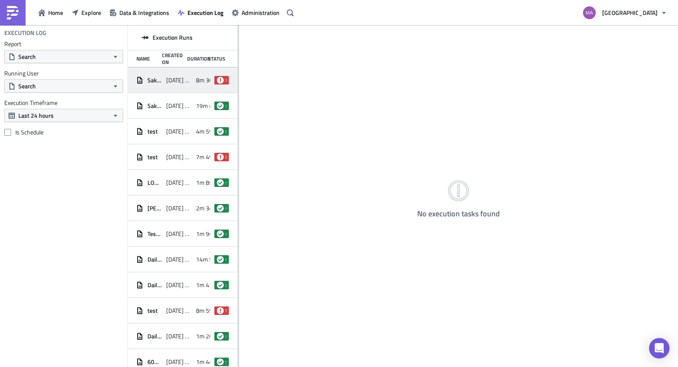
click at [179, 84] on div "[DATE] 15:17" at bounding box center [179, 79] width 26 height 15
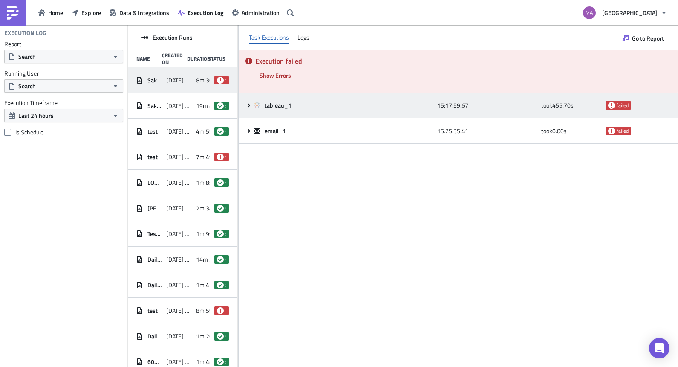
click at [250, 108] on div "tableau_1 15:17:59.67 took 455.70 s failed" at bounding box center [458, 105] width 439 height 26
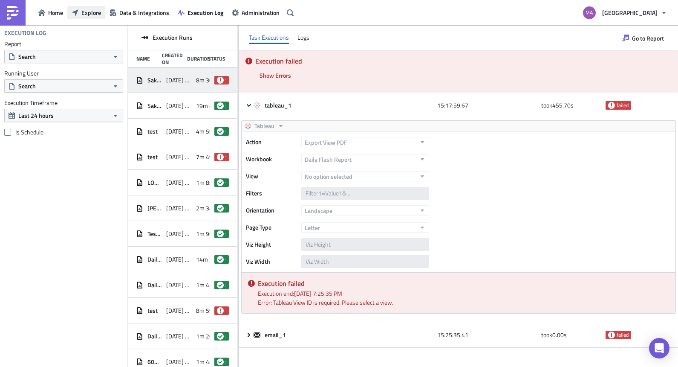
click at [101, 16] on button "Explore" at bounding box center [86, 12] width 38 height 13
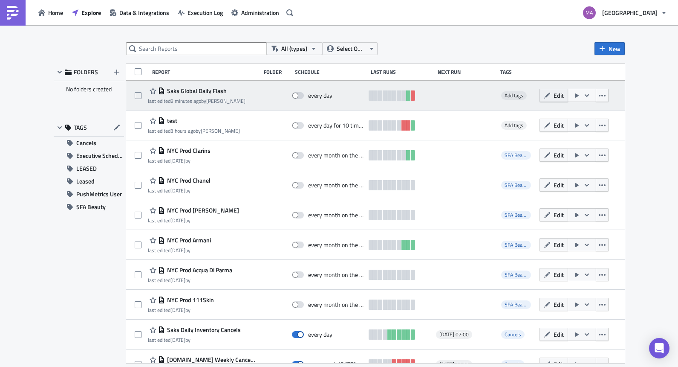
click at [554, 95] on span "Edit" at bounding box center [559, 95] width 10 height 9
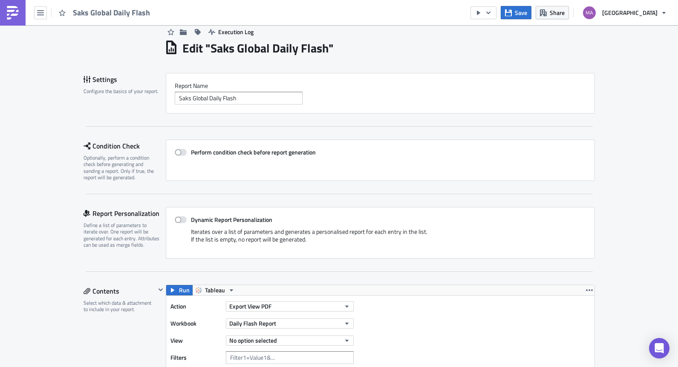
scroll to position [154, 0]
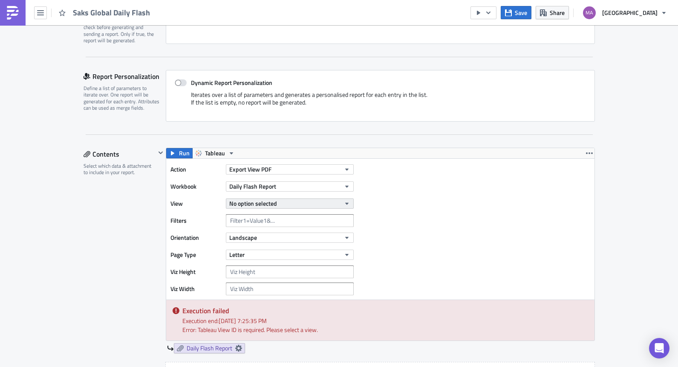
click at [295, 198] on button "No option selected" at bounding box center [290, 203] width 128 height 10
click at [277, 229] on div "GMV FLASH" at bounding box center [265, 232] width 75 height 9
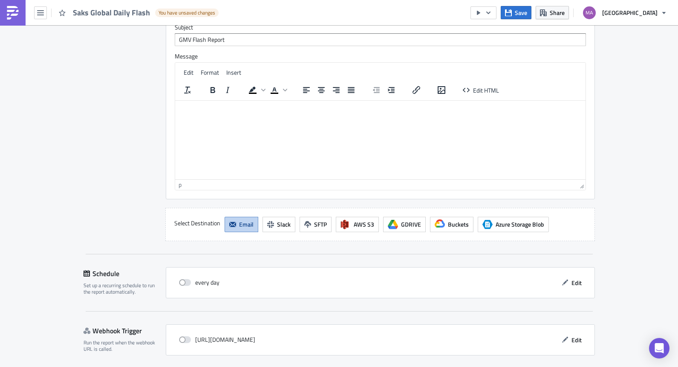
scroll to position [785, 0]
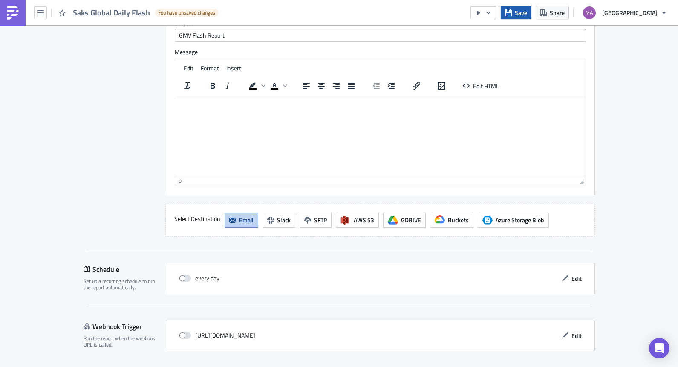
click at [531, 18] on button "Save" at bounding box center [516, 12] width 31 height 13
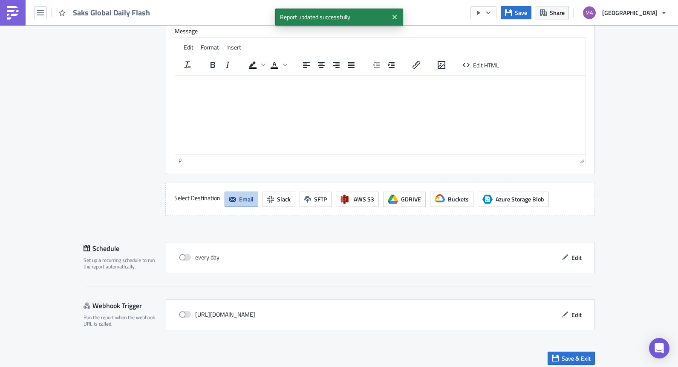
scroll to position [811, 0]
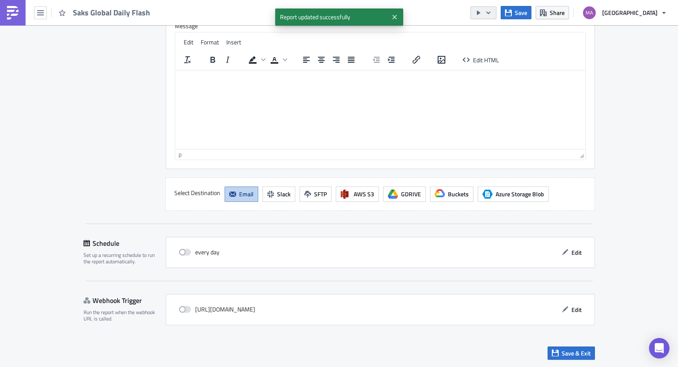
click at [492, 14] on icon "button" at bounding box center [488, 12] width 7 height 7
click at [498, 34] on div "Send Just to Me" at bounding box center [519, 34] width 66 height 9
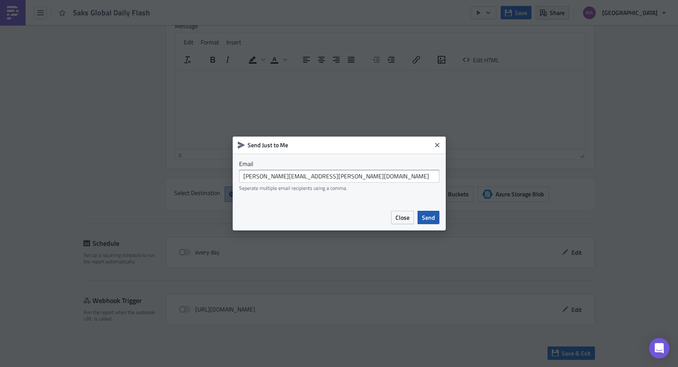
click at [430, 217] on span "Send" at bounding box center [428, 217] width 13 height 9
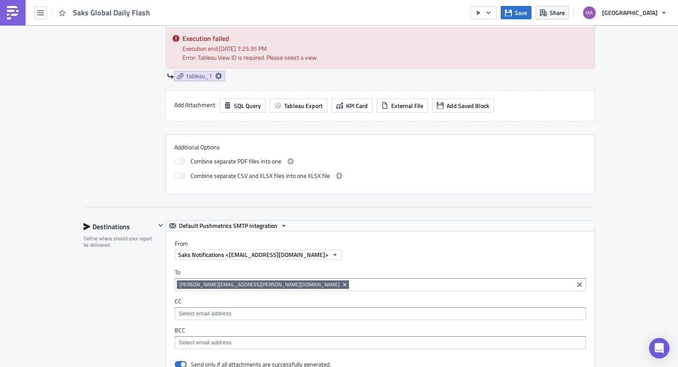
scroll to position [400, 0]
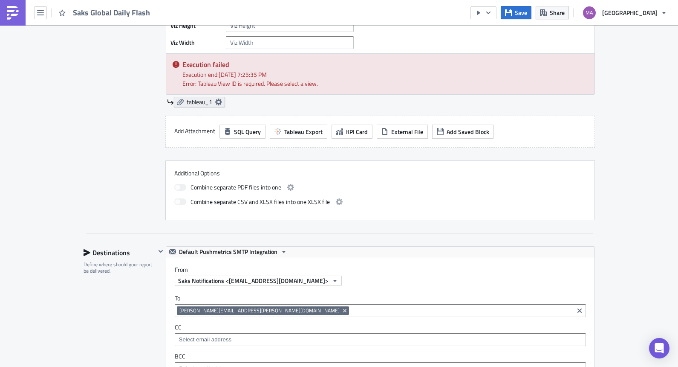
click at [215, 100] on icon at bounding box center [218, 101] width 7 height 7
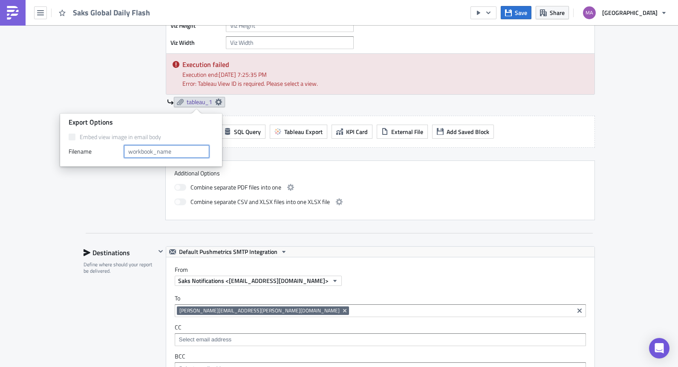
click at [174, 149] on input "text" at bounding box center [166, 151] width 85 height 13
type input "GMV Flash"
click at [120, 181] on div "Contents Select which data & attachment to include in your report." at bounding box center [120, 61] width 72 height 318
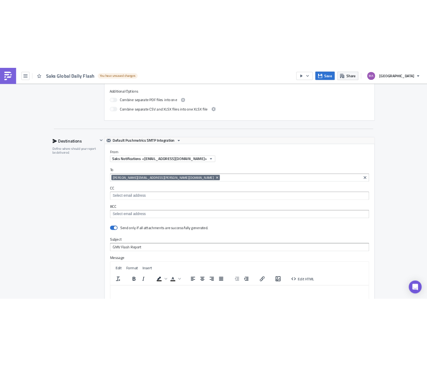
scroll to position [608, 0]
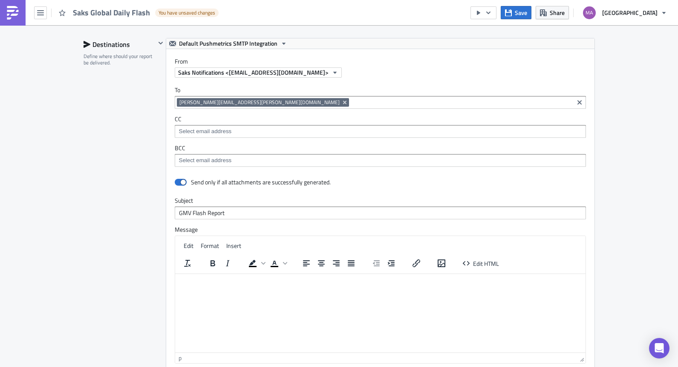
click at [224, 156] on input at bounding box center [380, 160] width 406 height 9
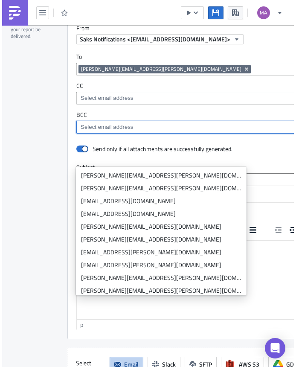
scroll to position [662, 0]
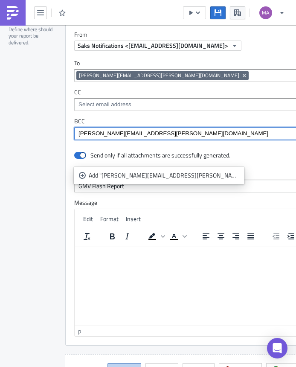
type input "brandy.richardson@saks.com"
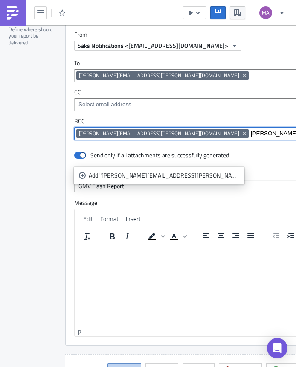
type input "danielle.holmes@saks.com"
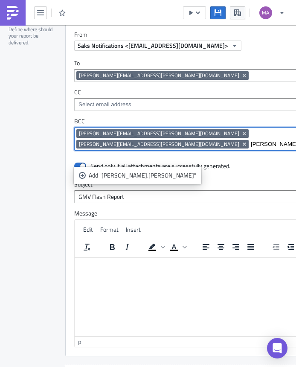
drag, startPoint x: 270, startPoint y: 162, endPoint x: 227, endPoint y: 160, distance: 43.1
paste input "_mathews@bergdorfgoodman.com"
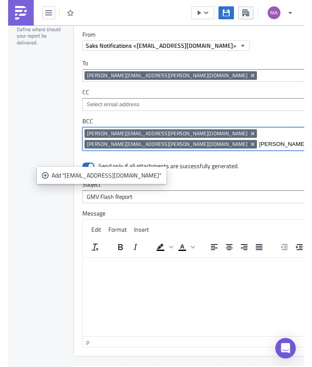
scroll to position [662, 45]
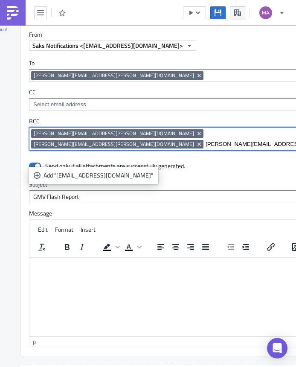
type input "melissa_mathews@bergdorfgoodman.com"
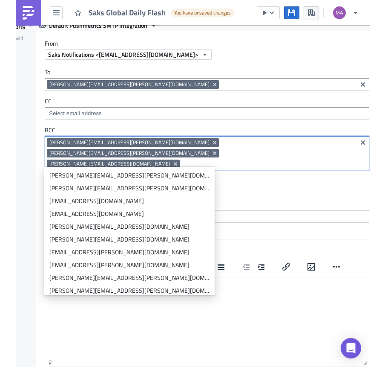
scroll to position [626, 45]
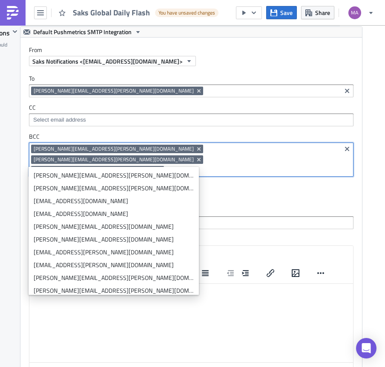
click at [309, 166] on input at bounding box center [252, 170] width 173 height 9
paste input "melissa_xides@bergdorfgoodman.com"
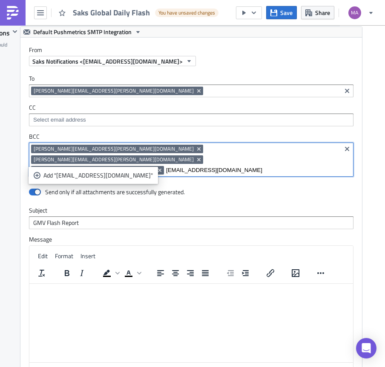
scroll to position [0, 50]
type input "melissa_xides@bergdorfgoodman.com"
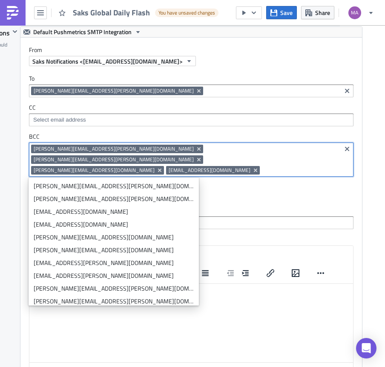
scroll to position [0, 0]
paste input "ken_smiley1@neimanmarcus.com"
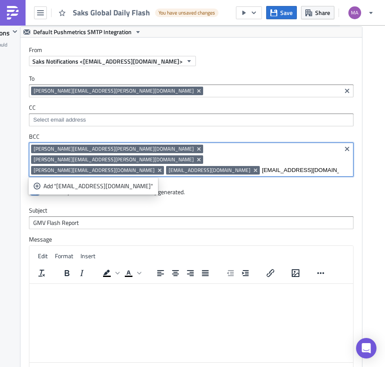
type input "ken_smiley1@neimanmarcus.com"
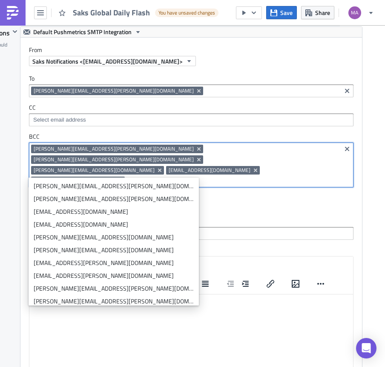
click at [242, 176] on input at bounding box center [233, 180] width 212 height 9
paste input "[EMAIL_ADDRESS][DOMAIN_NAME]"
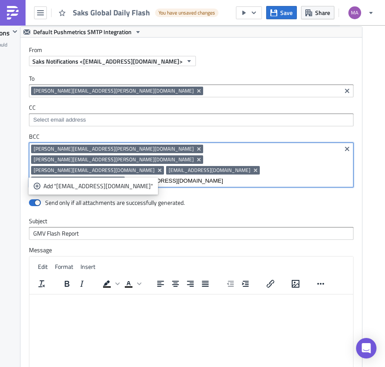
type input "[EMAIL_ADDRESS][DOMAIN_NAME]"
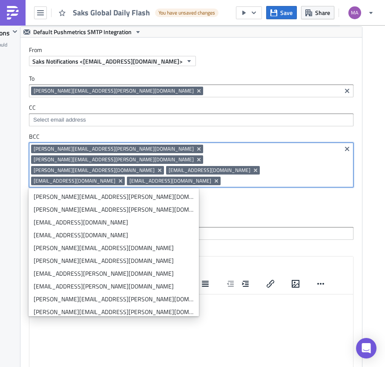
paste input "[PERSON_NAME][EMAIL_ADDRESS][DOMAIN_NAME]"
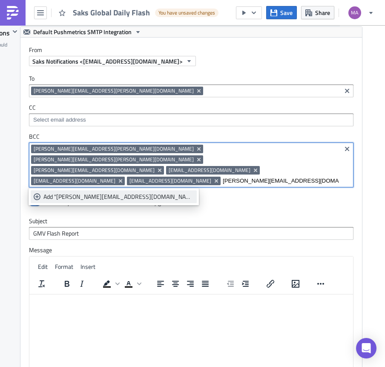
type input "[PERSON_NAME][EMAIL_ADDRESS][DOMAIN_NAME]"
click at [128, 195] on div "Add "susan_m_miller@neimanmarcus.com"" at bounding box center [118, 196] width 150 height 9
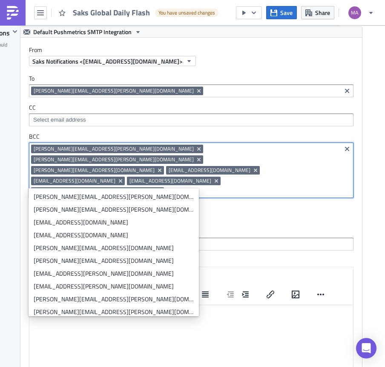
paste input "darren_schmits@neimanmarcus.com"
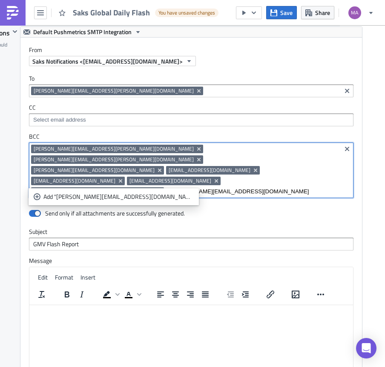
type input "darren_schmits@neimanmarcus.com"
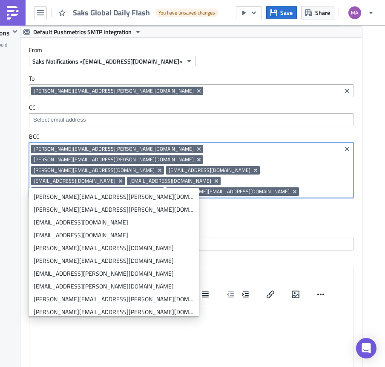
click at [301, 187] on input at bounding box center [320, 191] width 38 height 9
paste input "ennifer.block@saks.com"
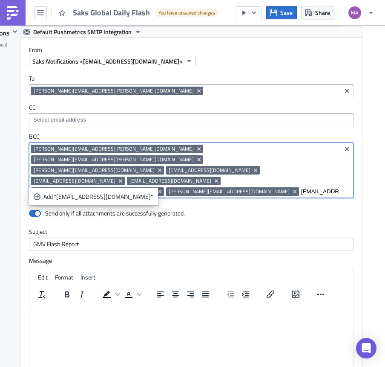
click at [301, 187] on input "ennifer.block@saks.com" at bounding box center [320, 191] width 38 height 9
type input "jennifer.block@saks.com"
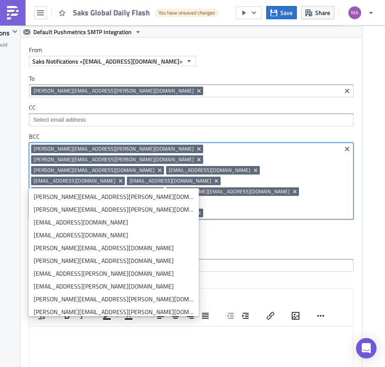
click at [173, 203] on div "To marisa.quin@saks.com marisa.quin@saks.com CC BCC brandy.richardson@saks.com …" at bounding box center [191, 147] width 342 height 162
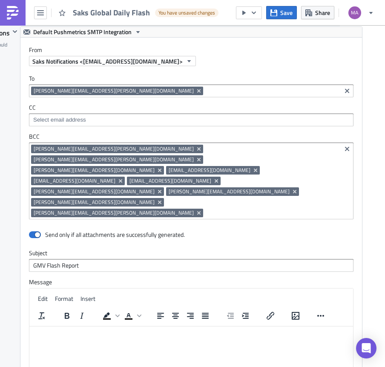
click at [205, 208] on input at bounding box center [272, 212] width 134 height 9
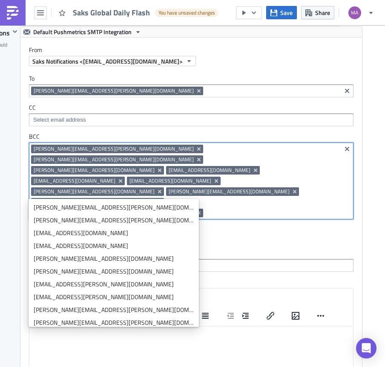
click at [205, 208] on input at bounding box center [272, 212] width 134 height 9
paste input "amanda_slaughter@neimanmarcus.com"
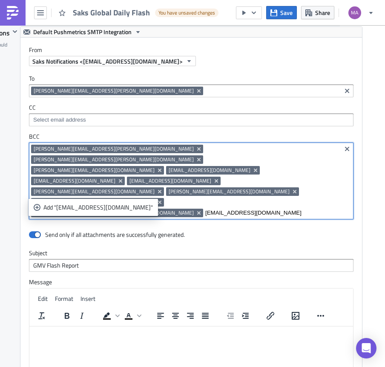
type input "amanda_slaughter@neimanmarcus.com"
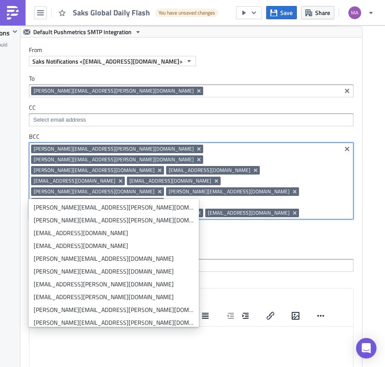
click at [301, 208] on input at bounding box center [320, 212] width 38 height 9
paste input "chrissy.carlson@saks.com"
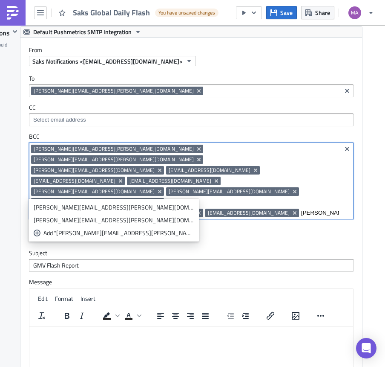
type input "chrissy.carlson@saks.com"
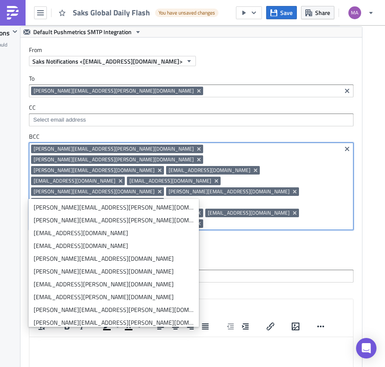
paste input "lisa_kessler@bergdorfgoodman.com"
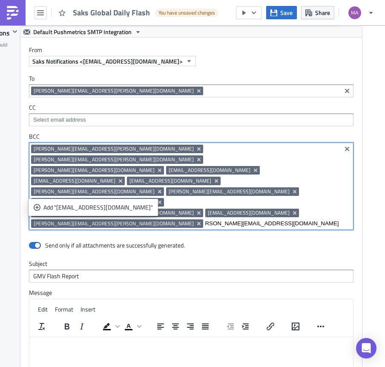
type input "lisa_kessler@bergdorfgoodman.com"
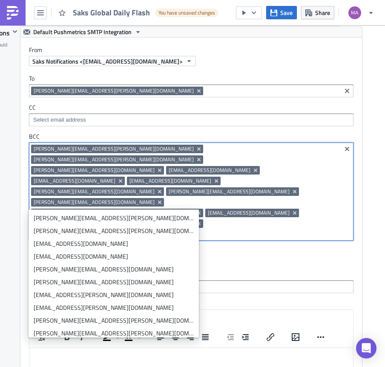
paste input "stephanie.salierno@saks.com"
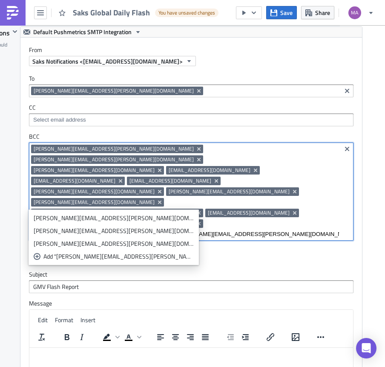
type input "stephanie.salierno@saks.com"
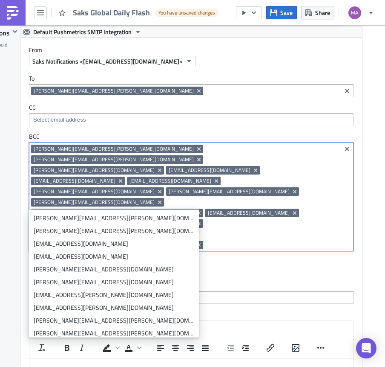
paste input "izzie.shea@saks.com"
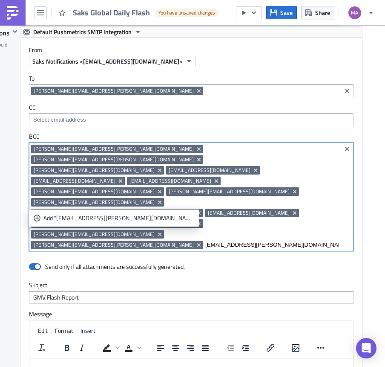
type input "izzie.shea@saks.com"
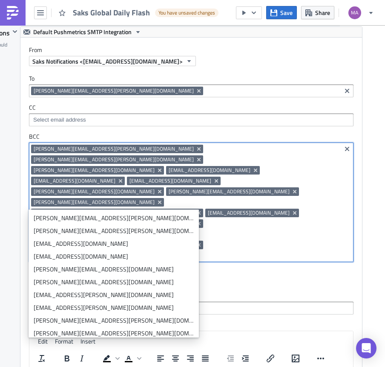
click at [287, 208] on div "brandy.richardson@saks.com danielle.holmes@saks.com melissa_mathews@bergdorfgoo…" at bounding box center [185, 202] width 308 height 117
paste input "emily.nahas@saks.com"
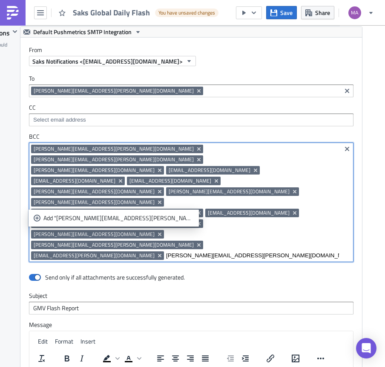
type input "emily.nahas@saks.com"
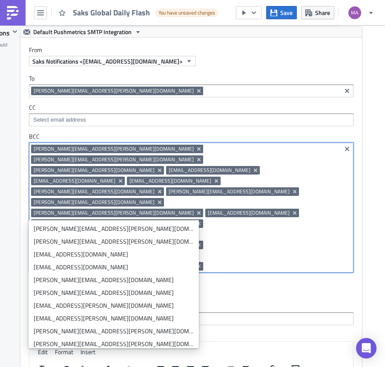
paste input "rina.goncalves@saks.com"
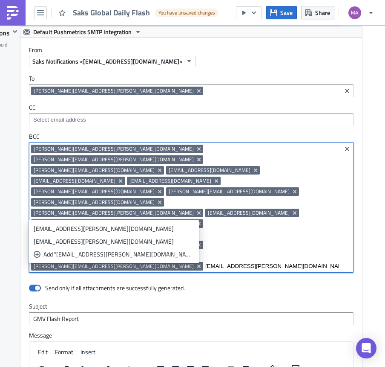
type input "rina.goncalves@saks.com"
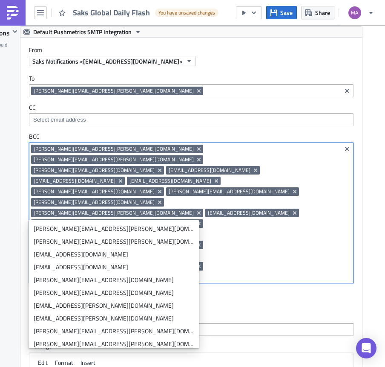
paste input "akash.khandari@saks.com"
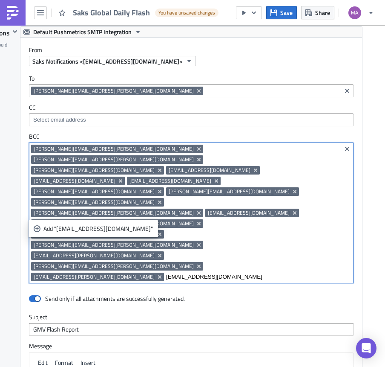
type input "akash.khandari@saks.com"
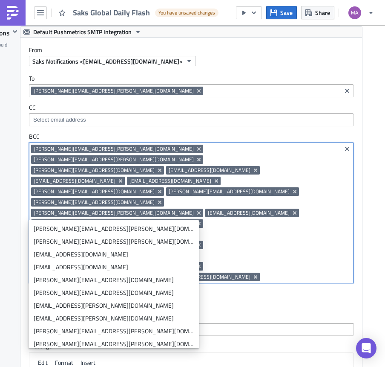
paste input "dani_kelly@neimanmarcus.com"
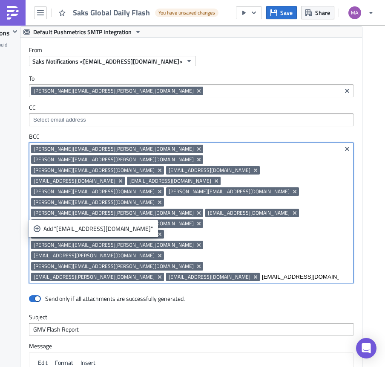
type input "dani_kelly@neimanmarcus.com"
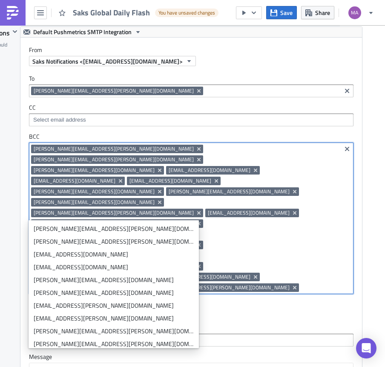
click at [301, 283] on input at bounding box center [320, 287] width 38 height 9
paste input "ian.putnam@hbc.com"
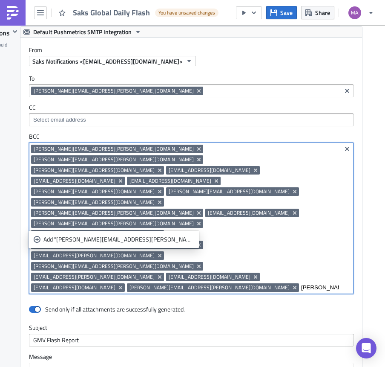
type input "ian.putnam@hbc.com"
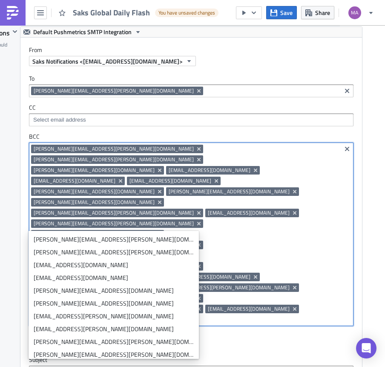
click at [327, 315] on input at bounding box center [233, 319] width 212 height 9
paste input "Jonathan Levy"
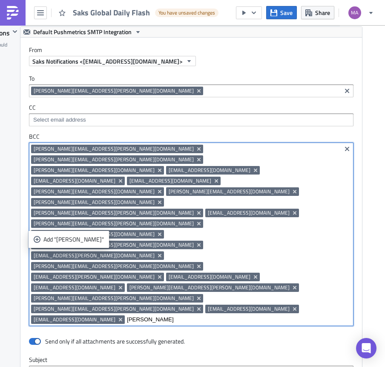
type input "Jonathan Levy"
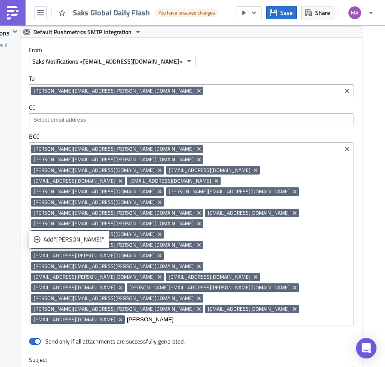
drag, startPoint x: 330, startPoint y: 225, endPoint x: 294, endPoint y: 225, distance: 36.2
click at [294, 225] on div "brandy.richardson@saks.com danielle.holmes@saks.com melissa_mathews@bergdorfgoo…" at bounding box center [191, 233] width 325 height 183
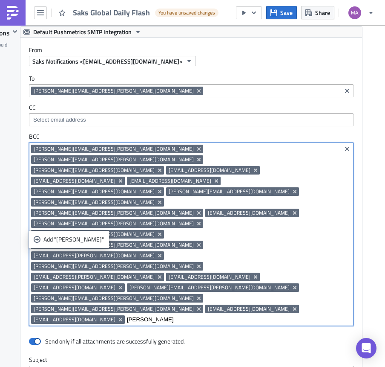
drag, startPoint x: 293, startPoint y: 224, endPoint x: 341, endPoint y: 225, distance: 48.2
click at [341, 225] on div "brandy.richardson@saks.com danielle.holmes@saks.com melissa_mathews@bergdorfgoo…" at bounding box center [191, 233] width 325 height 183
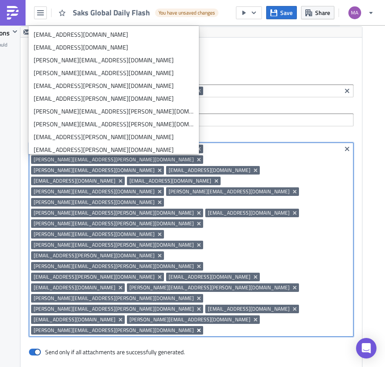
click at [196, 326] on icon "Remove Tag" at bounding box center [199, 329] width 7 height 7
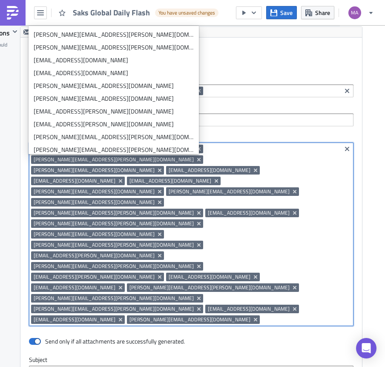
click at [262, 315] on input at bounding box center [300, 319] width 77 height 9
paste input "elisabeth_green@neimanmarcus.com"
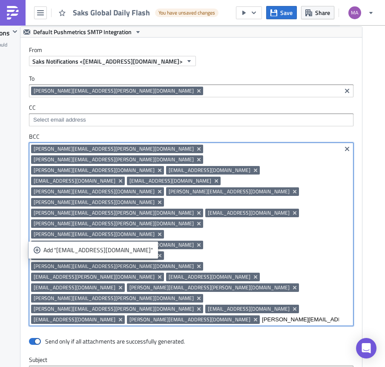
type input "elisabeth_green@neimanmarcus.com"
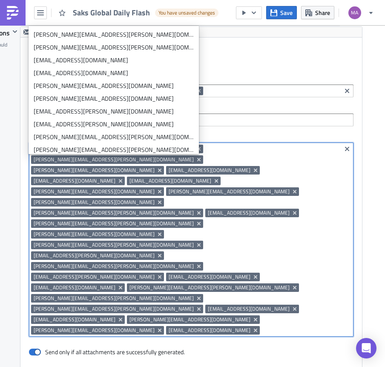
paste input "siddesh.s@saks.com"
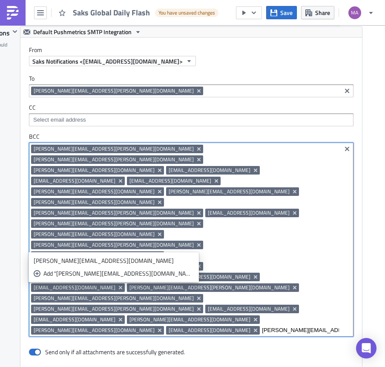
type input "siddesh.s@saks.com"
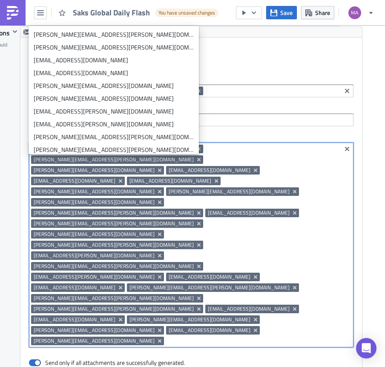
paste input "nivy.swaminathan@saks.com"
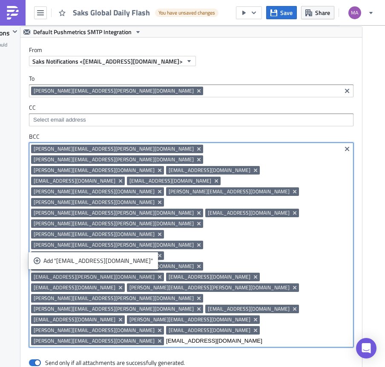
type input "nivy.swaminathan@saks.com"
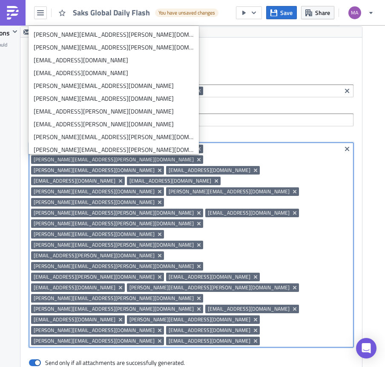
paste input "kathleen_christian@neimanmarcus.com"
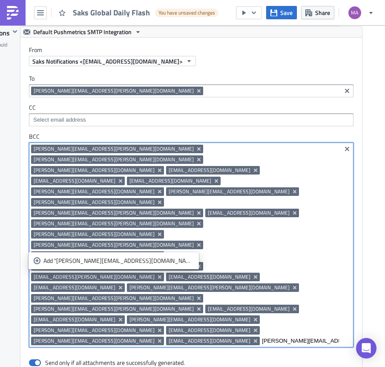
type input "kathleen_christian@neimanmarcus.com"
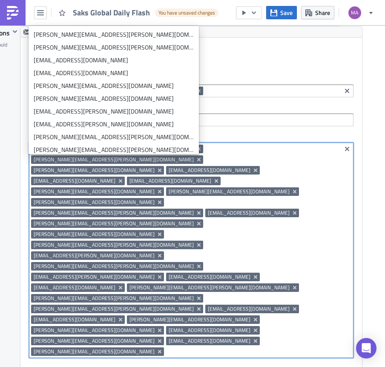
paste input "daniel_forster@neimanmarcus.com"
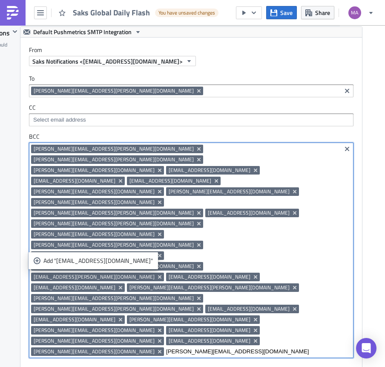
type input "daniel_forster@neimanmarcus.com"
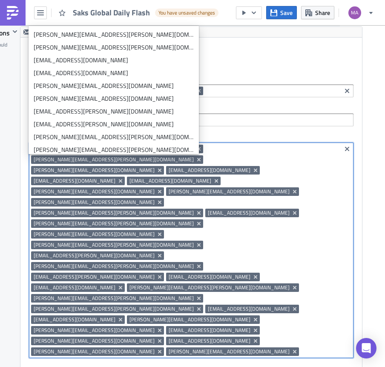
paste input "michael.ferranti@hbc.com"
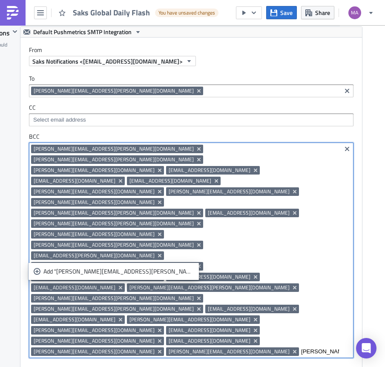
type input "michael.ferranti@hbc.com"
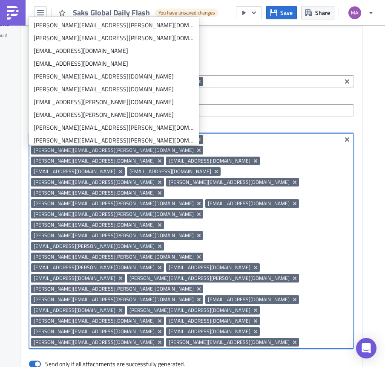
scroll to position [691, 45]
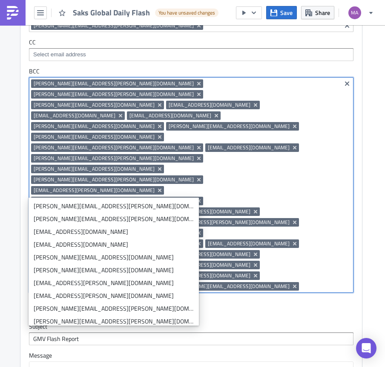
paste input "matthew.herman@hbc.com"
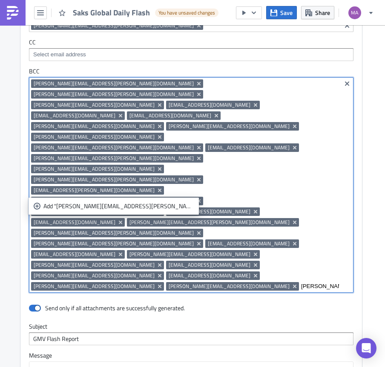
type input "matthew.herman@hbc.com"
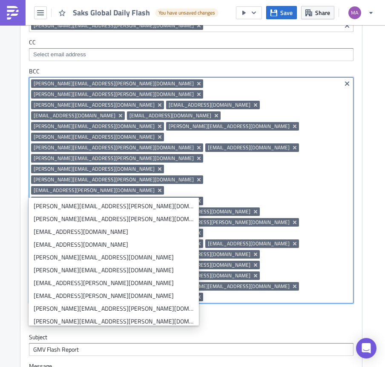
click at [254, 292] on input at bounding box center [272, 296] width 134 height 9
paste input "kathy_fisher@neimanmarcus.com"
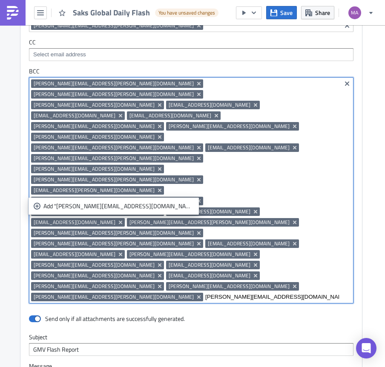
type input "kathy_fisher@neimanmarcus.com"
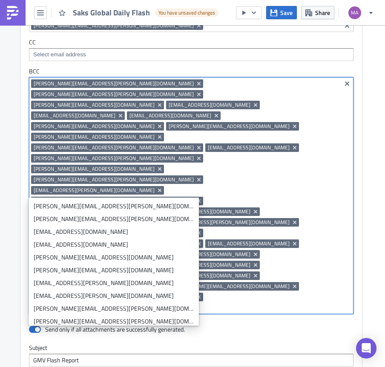
click at [309, 303] on input at bounding box center [252, 307] width 173 height 9
paste input "jonathan.levy@saks.com"
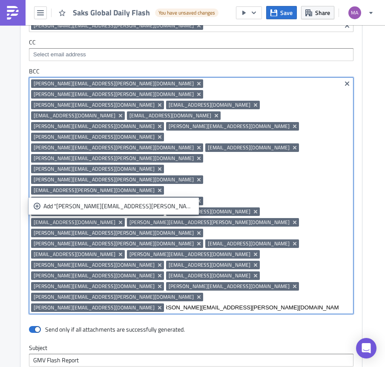
type input "jonathan.levy@saks.com"
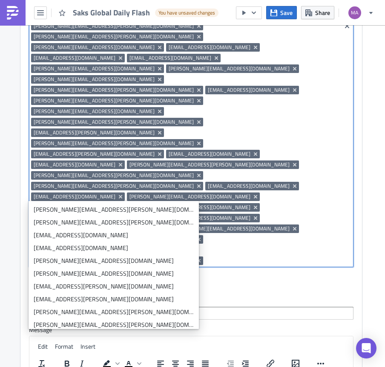
scroll to position [749, 45]
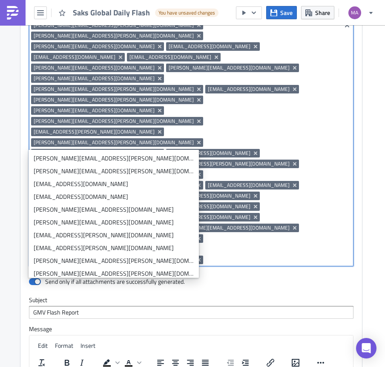
paste input "aaron_peterson@bergdorfgoodman.com"
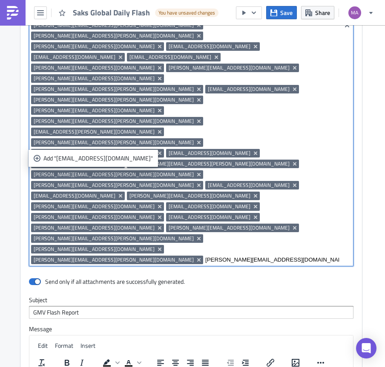
type input "aaron_peterson@bergdorfgoodman.com"
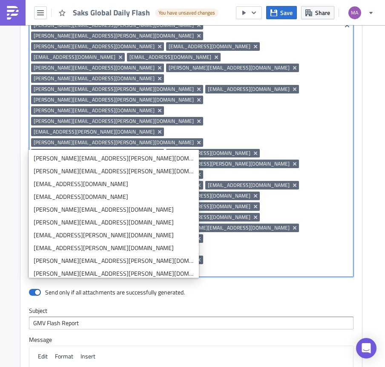
click at [245, 266] on input at bounding box center [252, 270] width 173 height 9
paste input "emily.essner@saks.com"
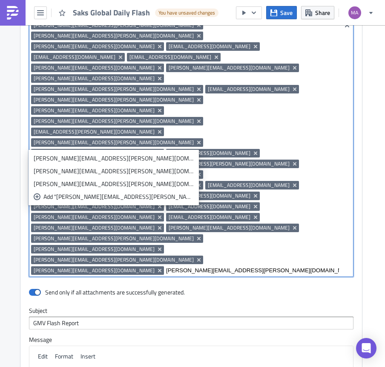
type input "emily.essner@saks.com"
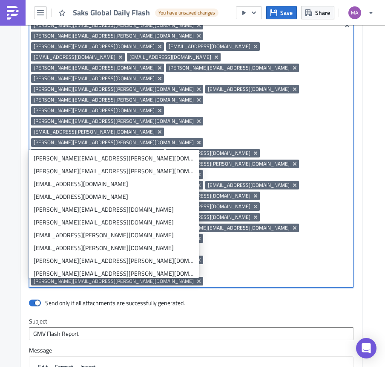
click at [289, 277] on input at bounding box center [272, 281] width 134 height 9
paste input "kristin.maa@saks.com"
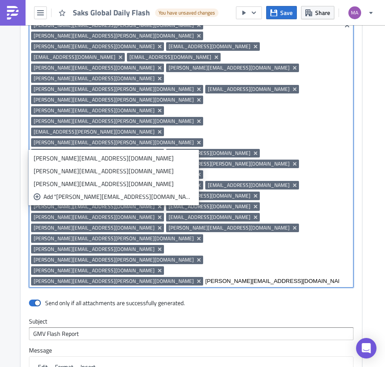
type input "kristin.maa@saks.com"
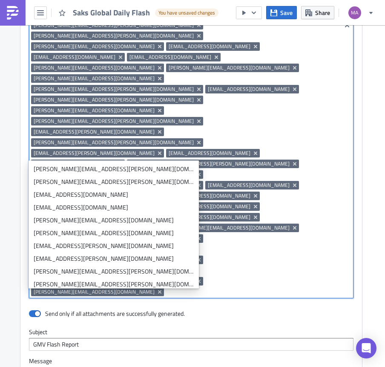
click at [175, 287] on input at bounding box center [252, 291] width 173 height 9
paste input "andy.duong@saks.com"
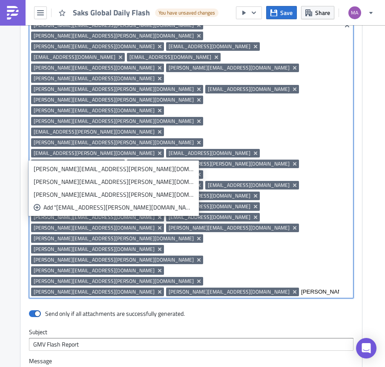
type input "andy.duong@saks.com"
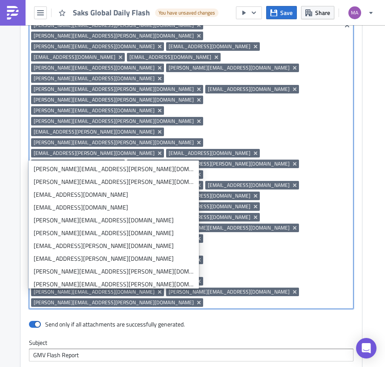
paste input "emily_jones@neimanmarcus.com"
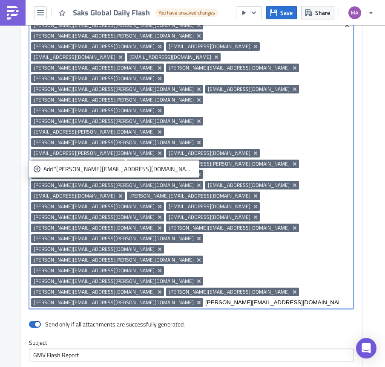
type input "emily_jones@neimanmarcus.com"
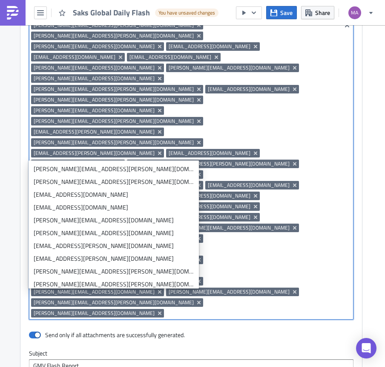
click at [289, 309] on input at bounding box center [252, 313] width 173 height 9
paste input "courtney.desmond@saks.com"
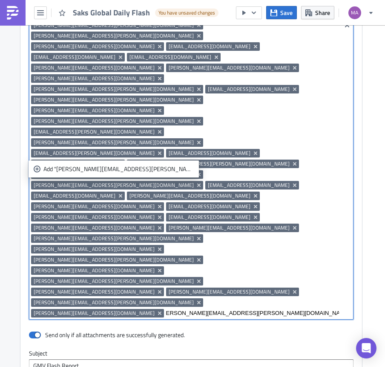
type input "courtney.desmond@saks.com"
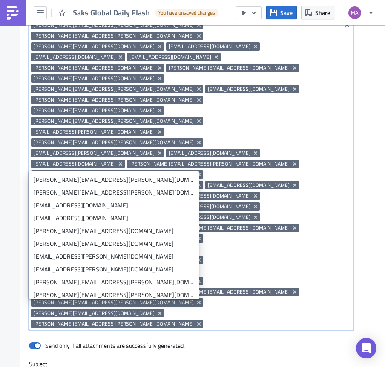
paste input "danielle.lafemina@saks.com"
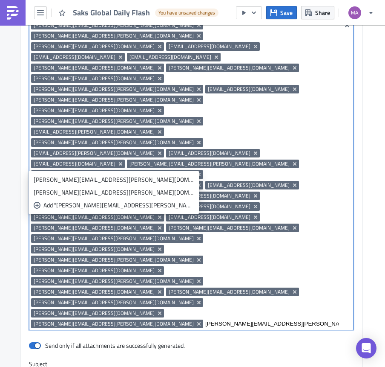
type input "danielle.lafemina@saks.com"
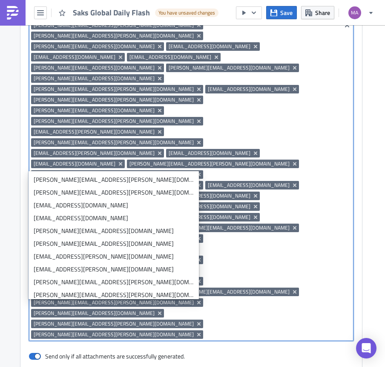
paste input "nicholas.klump@saks.com"
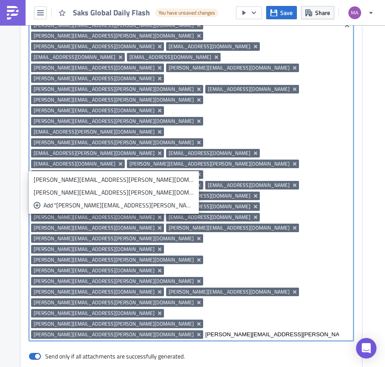
type input "nicholas.klump@saks.com"
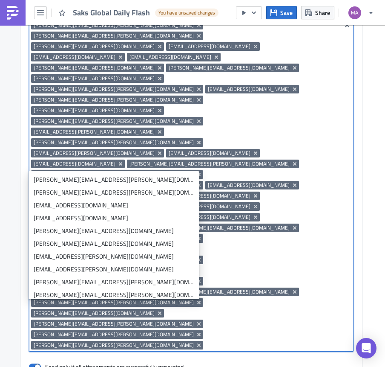
click at [288, 341] on input at bounding box center [272, 345] width 134 height 9
paste input "fanli.zhou@saks.com"
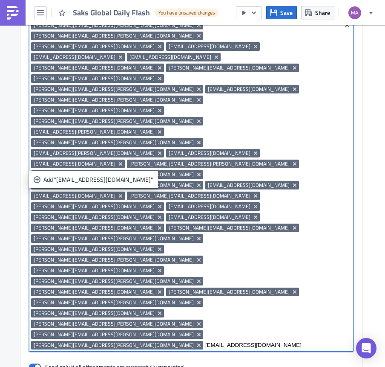
type input "fanli.zhou@saks.com"
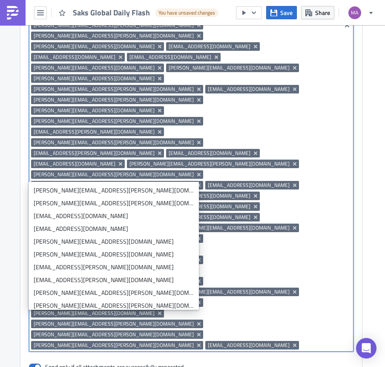
paste input "josh.pratt@saks.com"
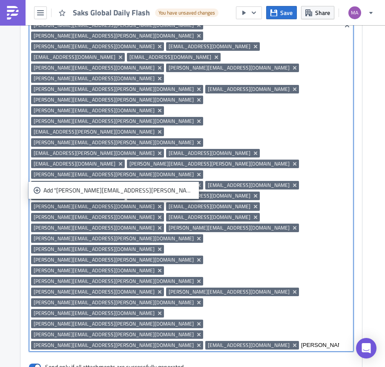
type input "josh.pratt@saks.com"
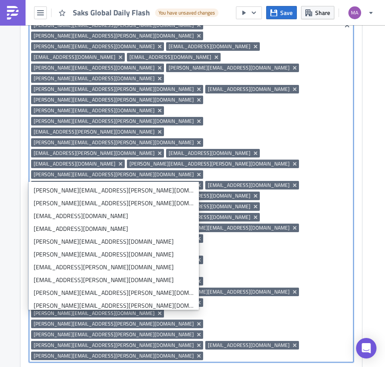
paste input "tracy_margolies@bergdorfgoodman.com"
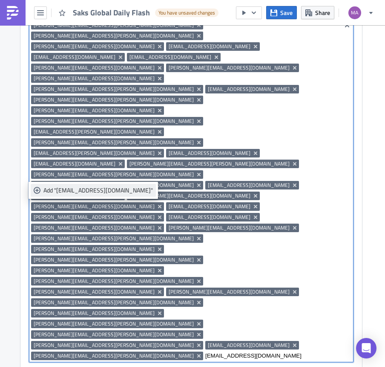
type input "tracy_margolies@bergdorfgoodman.com"
click at [124, 190] on div "Add "tracy_margolies@bergdorfgoodman.com"" at bounding box center [98, 190] width 110 height 9
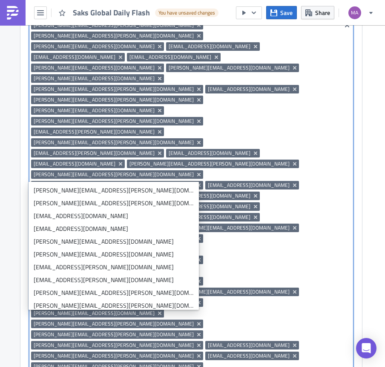
paste input "sarah.garber@saks.com"
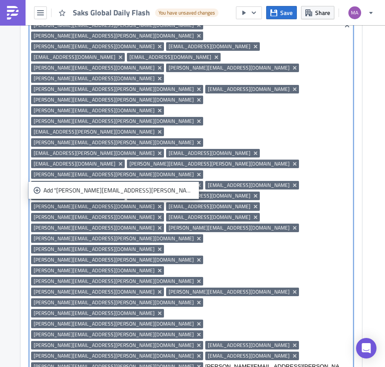
type input "sarah.garber@saks.com"
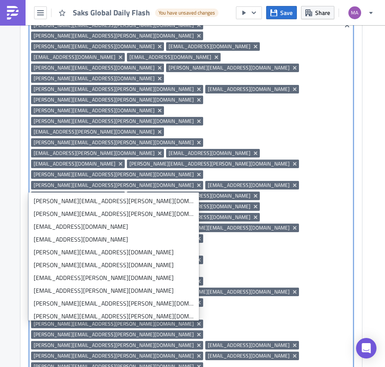
paste input "bill_bine@neimanmarcus.com"
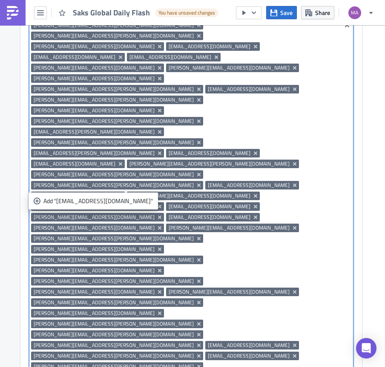
type input "bill_bine@neimanmarcus.com"
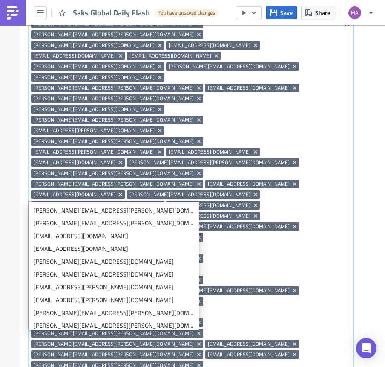
scroll to position [751, 45]
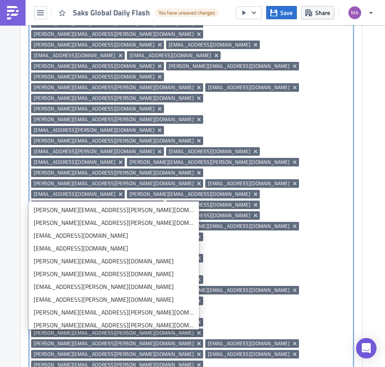
paste input "genny.siller@saksoff5th.com"
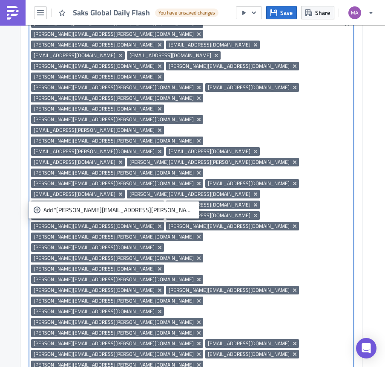
type input "genny.siller@saksoff5th.com"
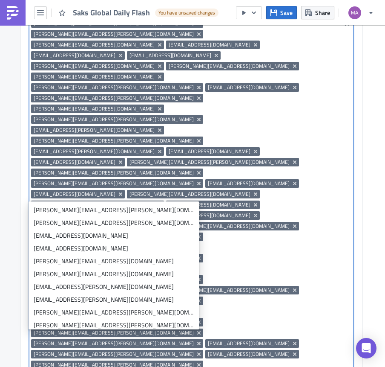
paste input "gillian.hannon@saks.com"
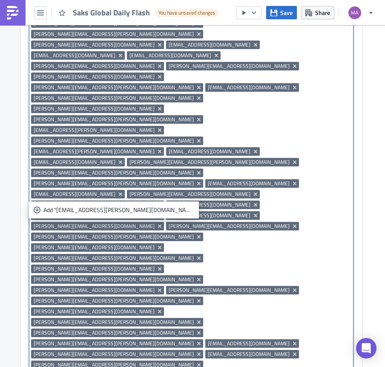
type input "gillian.hannon@saks.com"
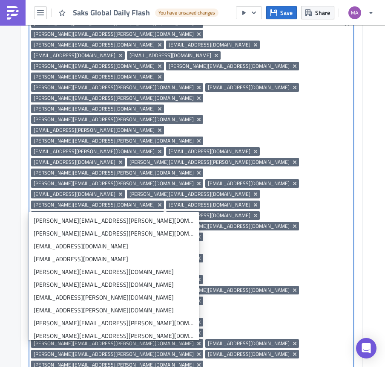
paste input "sophie.nathan@saks.com"
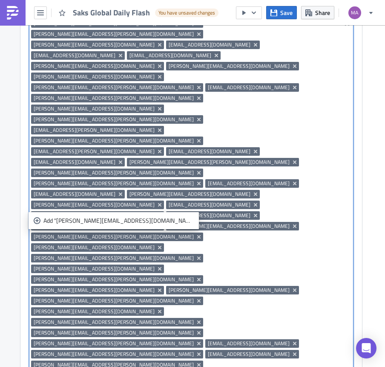
type input "sophie.nathan@saks.com"
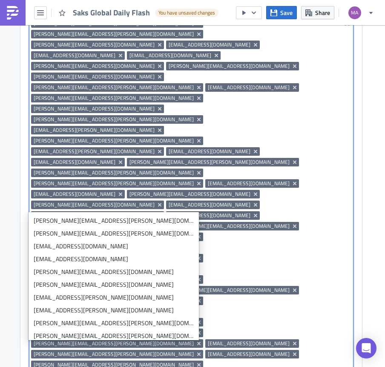
paste input "ariel_troy@bergdorfgoodman.com"
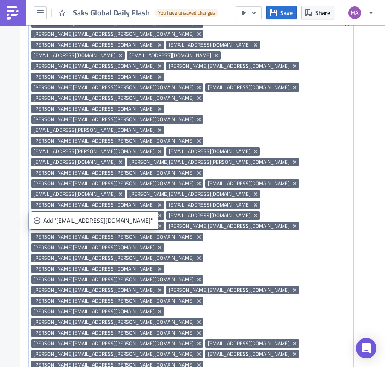
type input "ariel_troy@bergdorfgoodman.com"
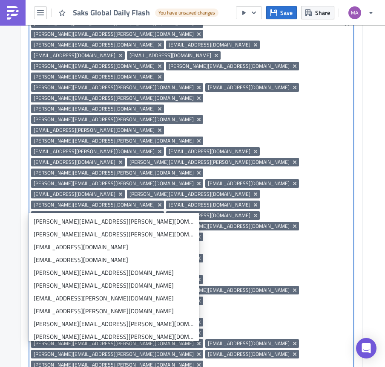
scroll to position [749, 45]
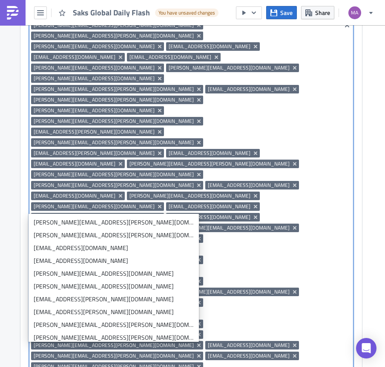
paste input "josh.pratt@saks.com"
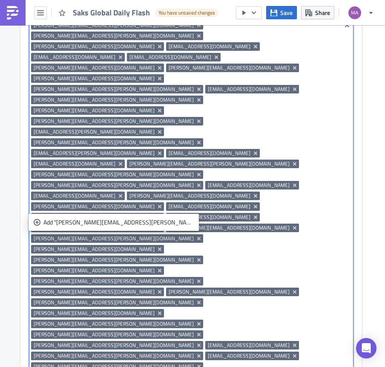
type input "josh.pratt@saks.com"
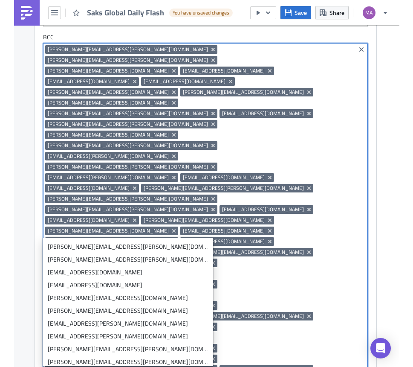
scroll to position [727, 45]
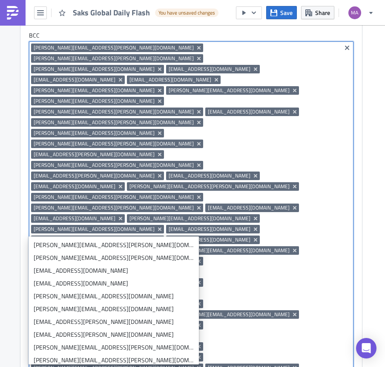
click at [144, 242] on div "To marisa.quin@saks.com marisa.quin@saks.com CC BCC brandy.richardson@saks.com …" at bounding box center [191, 221] width 342 height 513
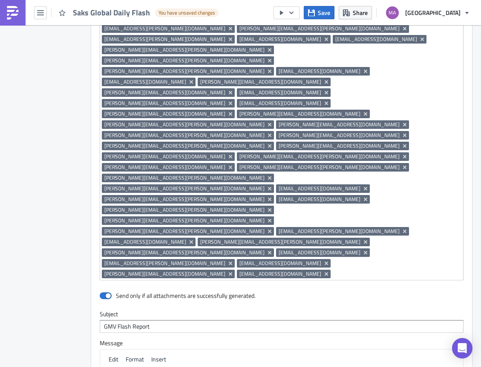
scroll to position [842, 0]
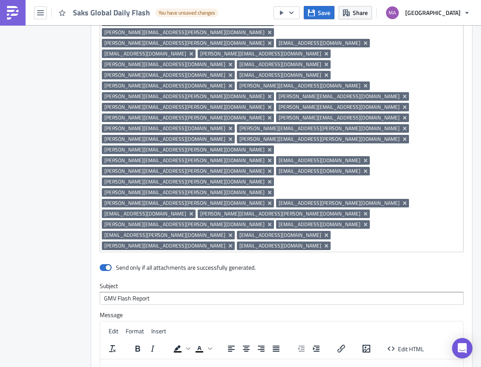
click at [214, 365] on p "Rich Text Area. Press ALT-0 for help." at bounding box center [282, 365] width 356 height 7
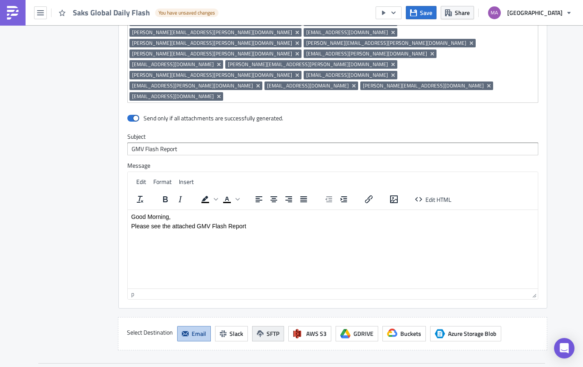
scroll to position [939, 0]
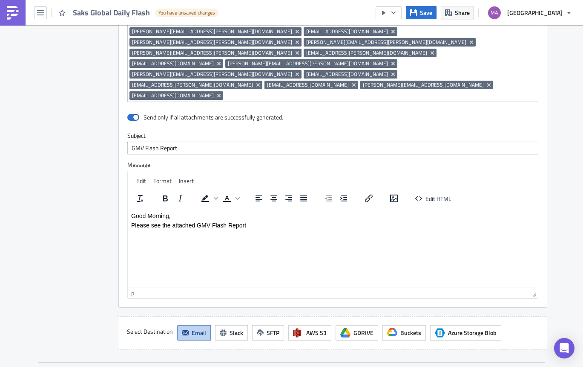
checkbox input "true"
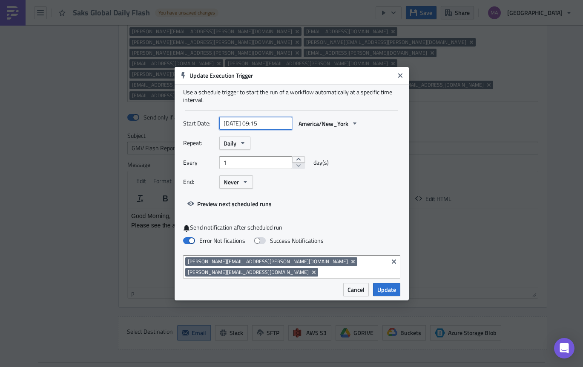
select select "8"
select select "2025"
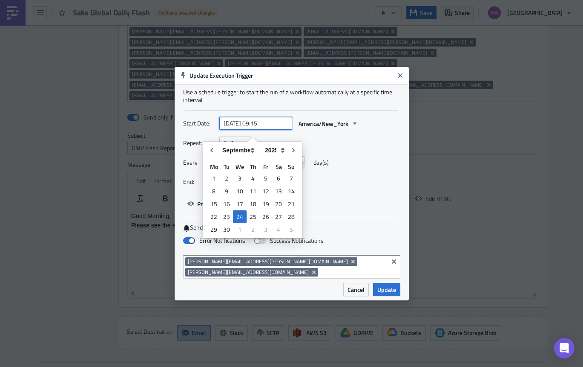
drag, startPoint x: 272, startPoint y: 126, endPoint x: 266, endPoint y: 126, distance: 6.4
click at [266, 126] on input "2025-09-24 09:15" at bounding box center [255, 123] width 73 height 13
click at [276, 128] on input "2025-09-24 09:15" at bounding box center [255, 123] width 73 height 13
drag, startPoint x: 271, startPoint y: 128, endPoint x: 266, endPoint y: 128, distance: 5.1
click at [266, 128] on input "2025-09-24 09:15" at bounding box center [255, 123] width 73 height 13
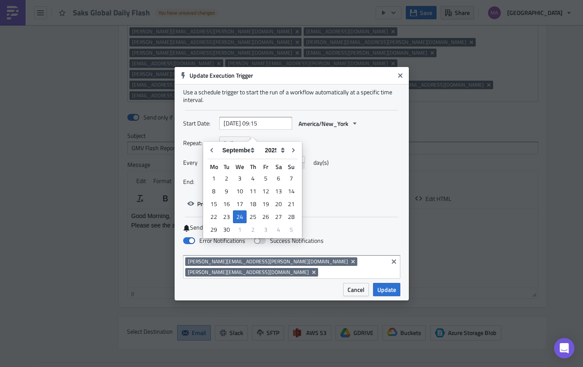
click at [305, 136] on div "Start Date: 2025-09-24 09:15 America/New_York" at bounding box center [291, 127] width 217 height 20
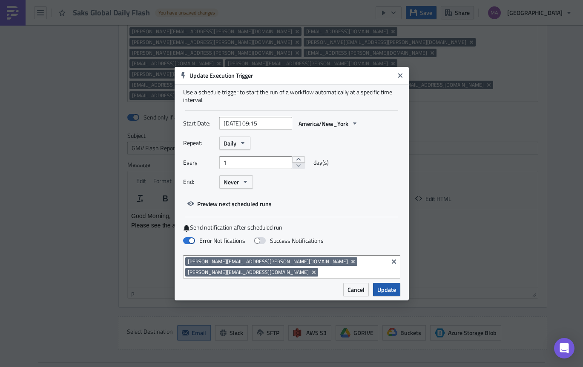
click at [384, 285] on span "Update" at bounding box center [387, 289] width 19 height 9
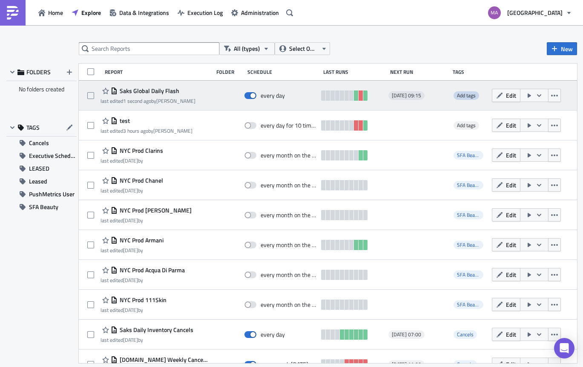
click at [466, 95] on span "Add tags" at bounding box center [466, 95] width 19 height 8
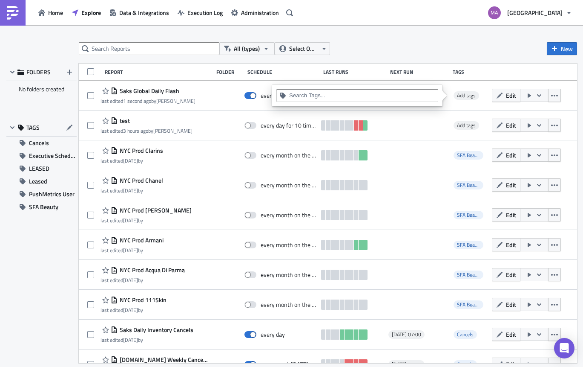
click at [385, 92] on input at bounding box center [362, 95] width 146 height 9
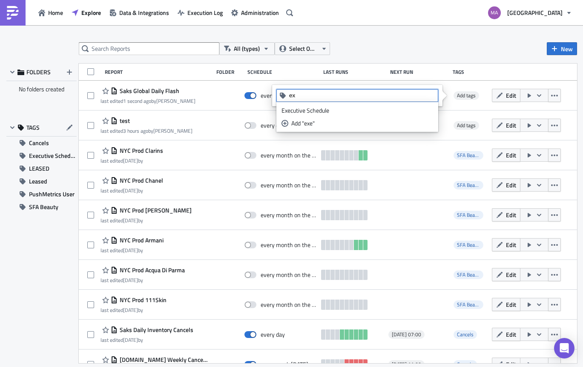
type input "e"
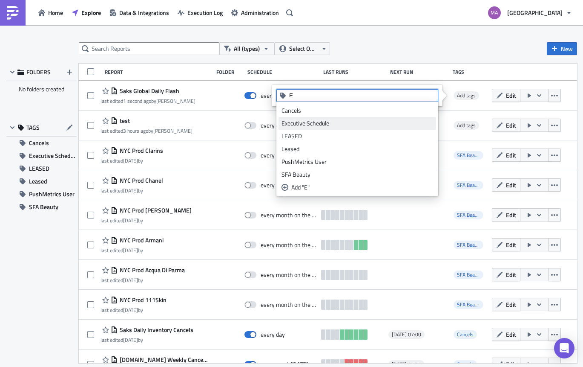
type input "E"
click at [348, 122] on div "Executive Schedule" at bounding box center [358, 123] width 152 height 9
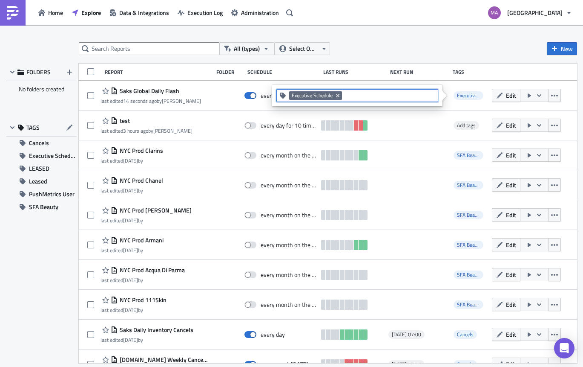
click at [427, 50] on div "All (types) Select Owner New" at bounding box center [328, 48] width 499 height 13
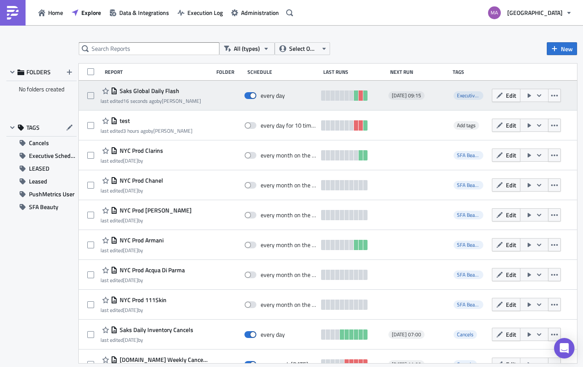
click at [536, 93] on icon "button" at bounding box center [539, 95] width 7 height 7
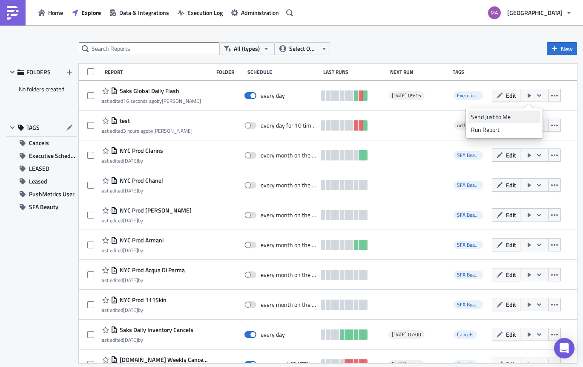
click at [516, 114] on div "Send Just to Me" at bounding box center [504, 117] width 66 height 9
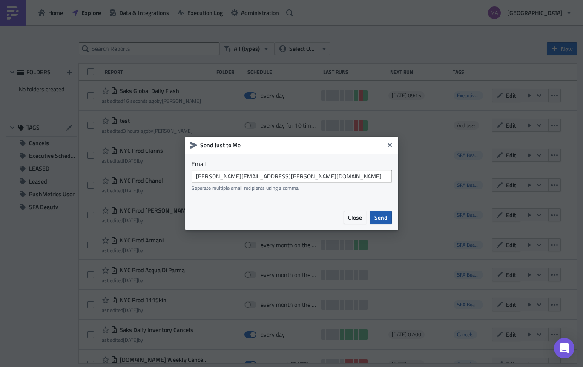
click at [384, 213] on span "Send" at bounding box center [381, 217] width 13 height 9
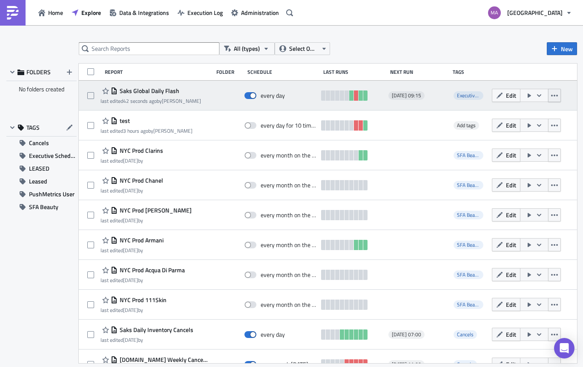
click at [551, 94] on icon "button" at bounding box center [554, 95] width 7 height 7
click at [499, 95] on button "Edit" at bounding box center [506, 95] width 29 height 13
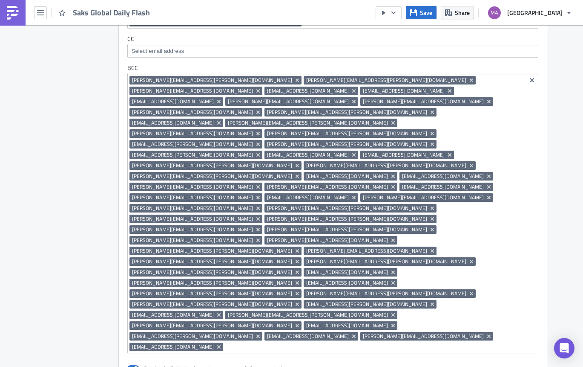
scroll to position [890, 0]
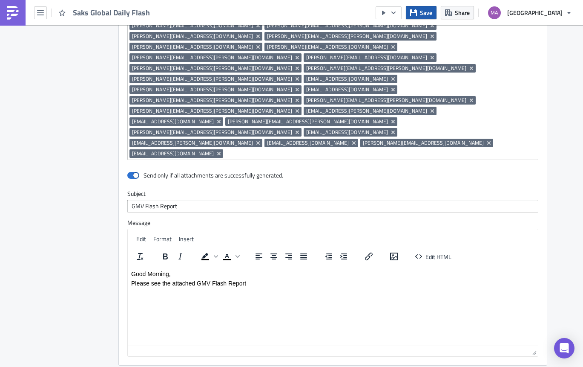
click at [433, 16] on span "Save" at bounding box center [426, 12] width 12 height 9
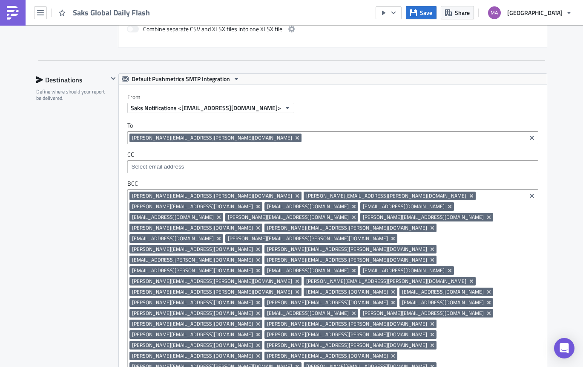
scroll to position [322, 0]
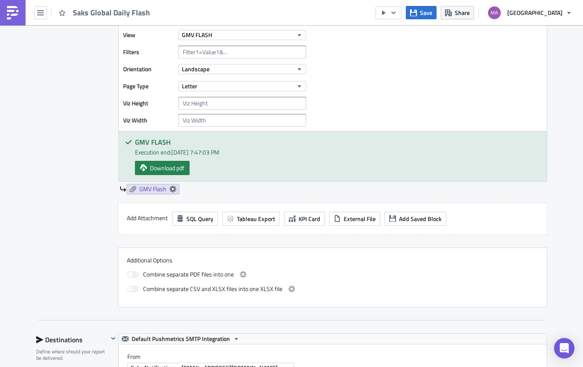
click at [18, 9] on img at bounding box center [13, 13] width 14 height 14
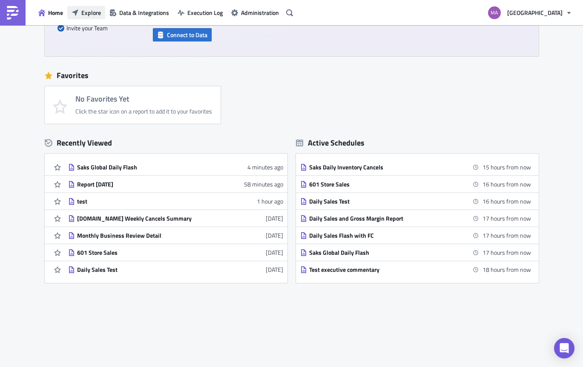
click at [91, 13] on span "Explore" at bounding box center [91, 12] width 20 height 9
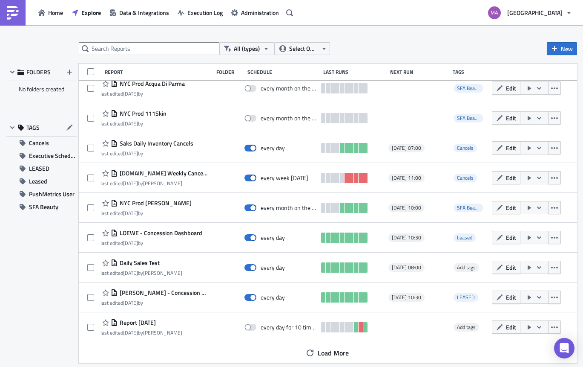
scroll to position [187, 0]
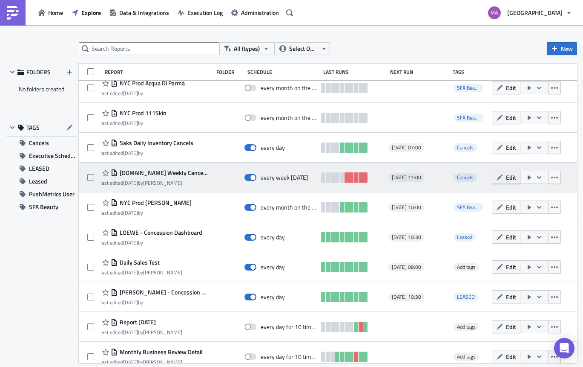
click at [506, 179] on span "Edit" at bounding box center [511, 177] width 10 height 9
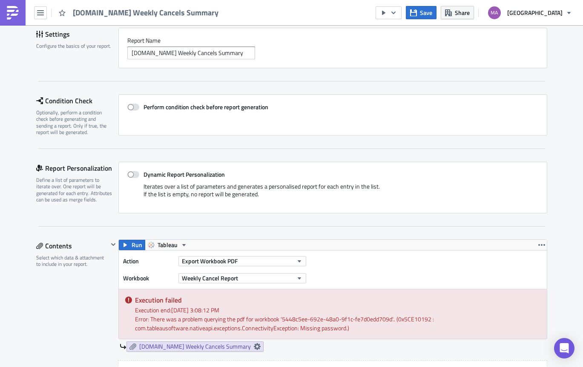
scroll to position [122, 0]
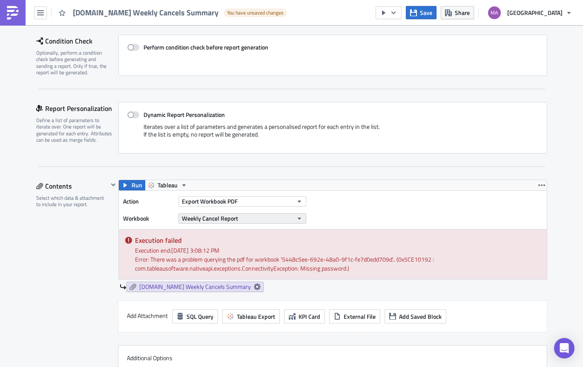
click at [248, 220] on button "Weekly Cancel Report" at bounding box center [243, 218] width 128 height 10
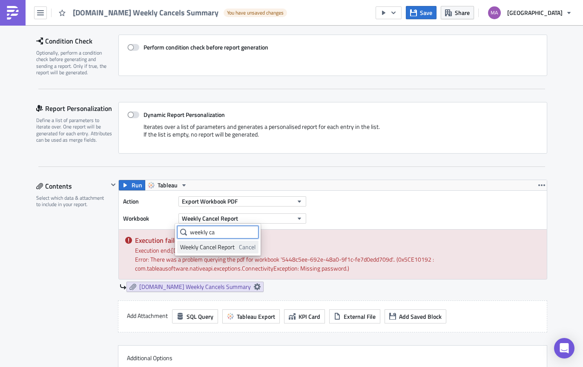
type input "weekly ca"
click at [205, 244] on div "Weekly Cancel Report" at bounding box center [208, 246] width 56 height 9
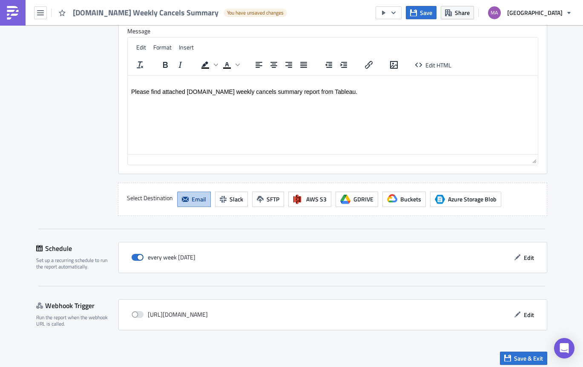
scroll to position [718, 0]
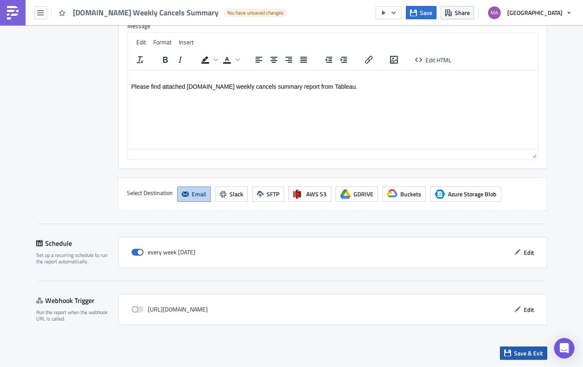
click at [515, 354] on span "Save & Exit" at bounding box center [528, 352] width 29 height 9
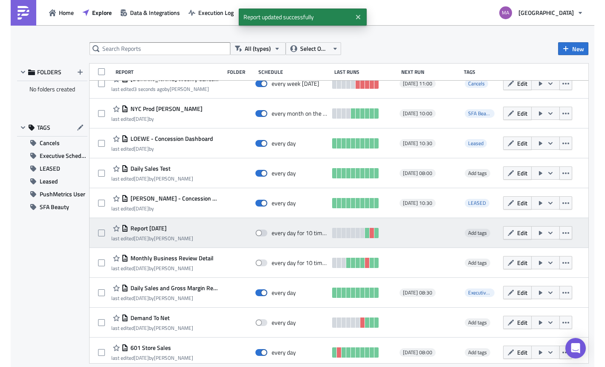
scroll to position [141, 0]
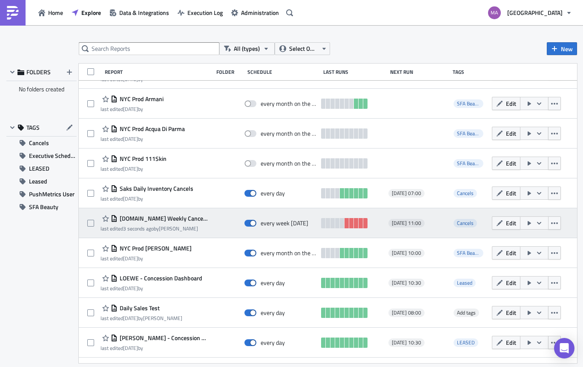
click at [529, 222] on button "button" at bounding box center [534, 222] width 29 height 13
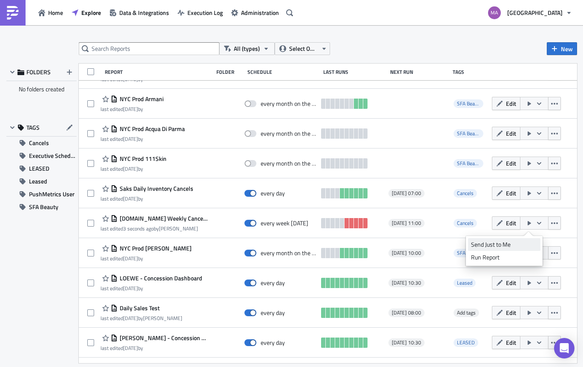
click at [510, 243] on div "Send Just to Me" at bounding box center [504, 244] width 66 height 9
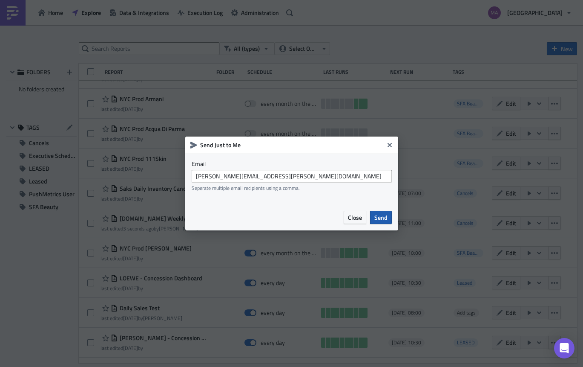
click at [388, 218] on button "Send" at bounding box center [381, 217] width 22 height 13
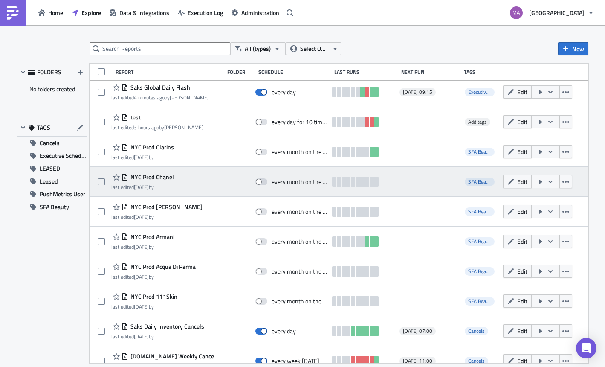
scroll to position [0, 0]
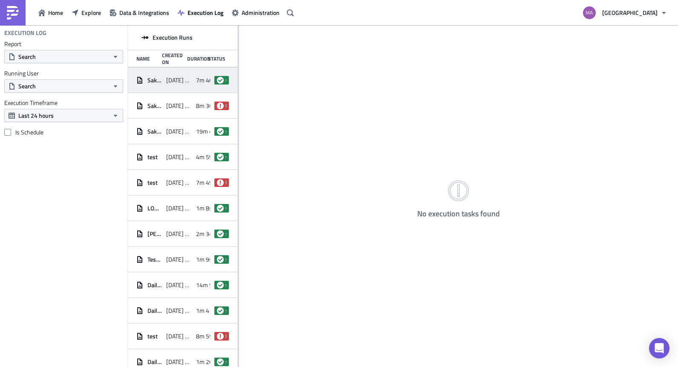
click at [177, 81] on span "2025-09-24 15:26" at bounding box center [179, 80] width 26 height 8
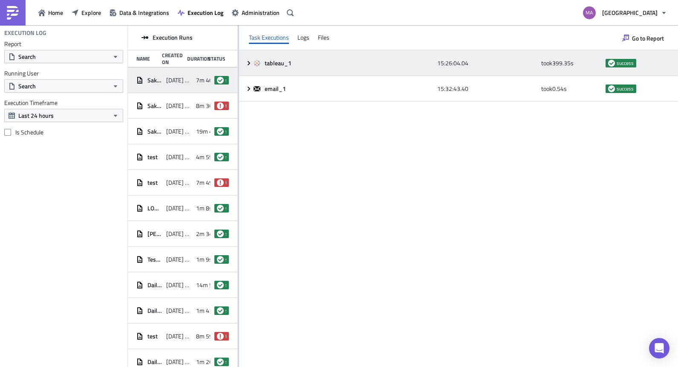
click at [251, 64] on icon at bounding box center [248, 63] width 7 height 7
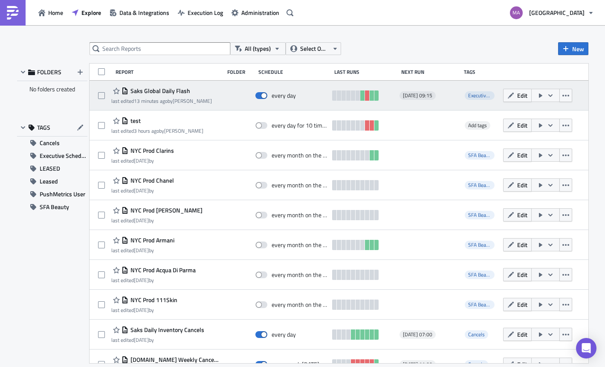
click at [186, 90] on span "Saks Global Daily Flash" at bounding box center [159, 91] width 62 height 8
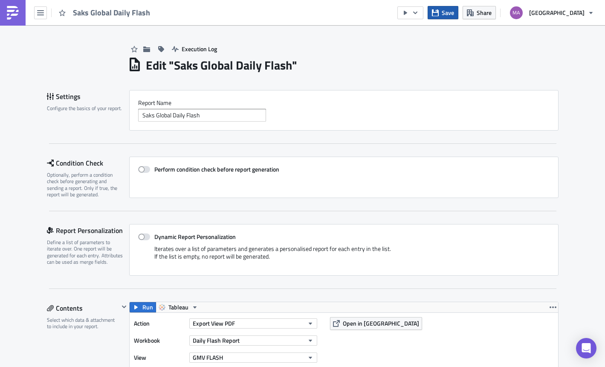
click at [454, 10] on span "Save" at bounding box center [448, 12] width 12 height 9
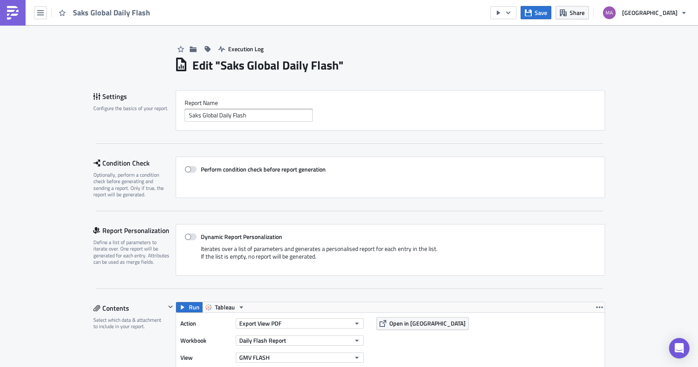
click at [17, 14] on img at bounding box center [13, 13] width 14 height 14
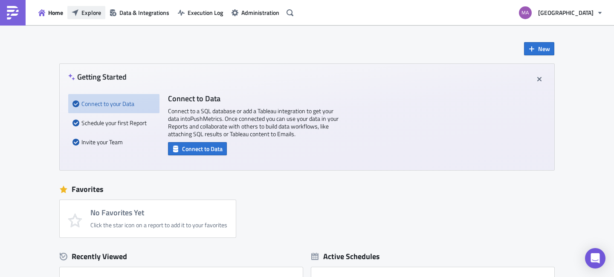
click at [85, 7] on button "Explore" at bounding box center [86, 12] width 38 height 13
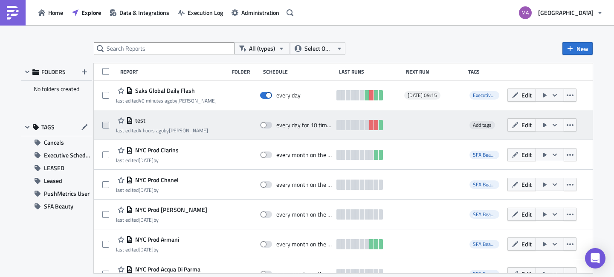
click at [104, 123] on span at bounding box center [105, 125] width 7 height 7
click at [104, 123] on input "checkbox" at bounding box center [107, 126] width 6 height 6
checkbox input "true"
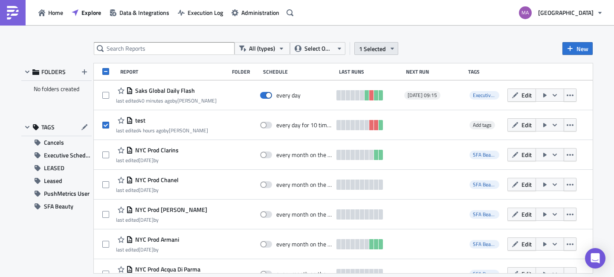
click at [379, 46] on span "1 Selected" at bounding box center [372, 48] width 27 height 9
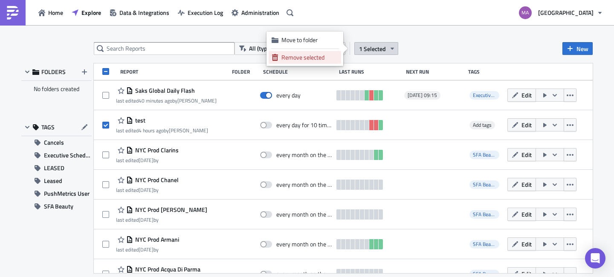
click at [328, 55] on div "Remove selected" at bounding box center [309, 57] width 57 height 9
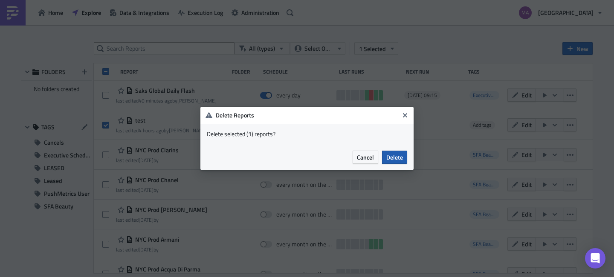
click at [390, 158] on span "Delete" at bounding box center [394, 157] width 17 height 9
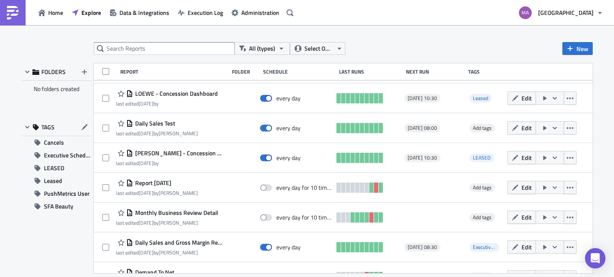
scroll to position [404, 0]
